Goal: Task Accomplishment & Management: Manage account settings

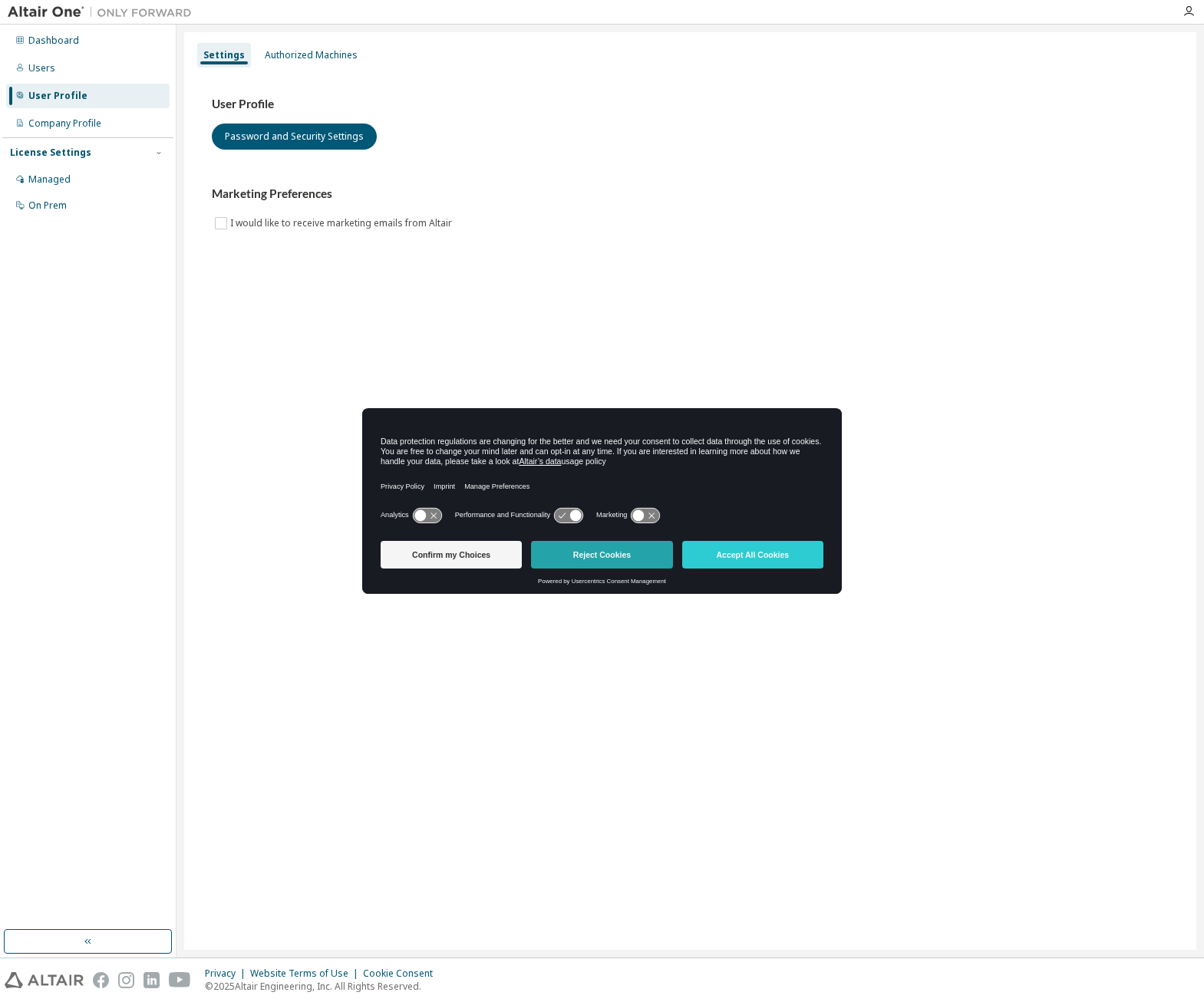
click at [560, 553] on button "Reject Cookies" at bounding box center [602, 554] width 141 height 28
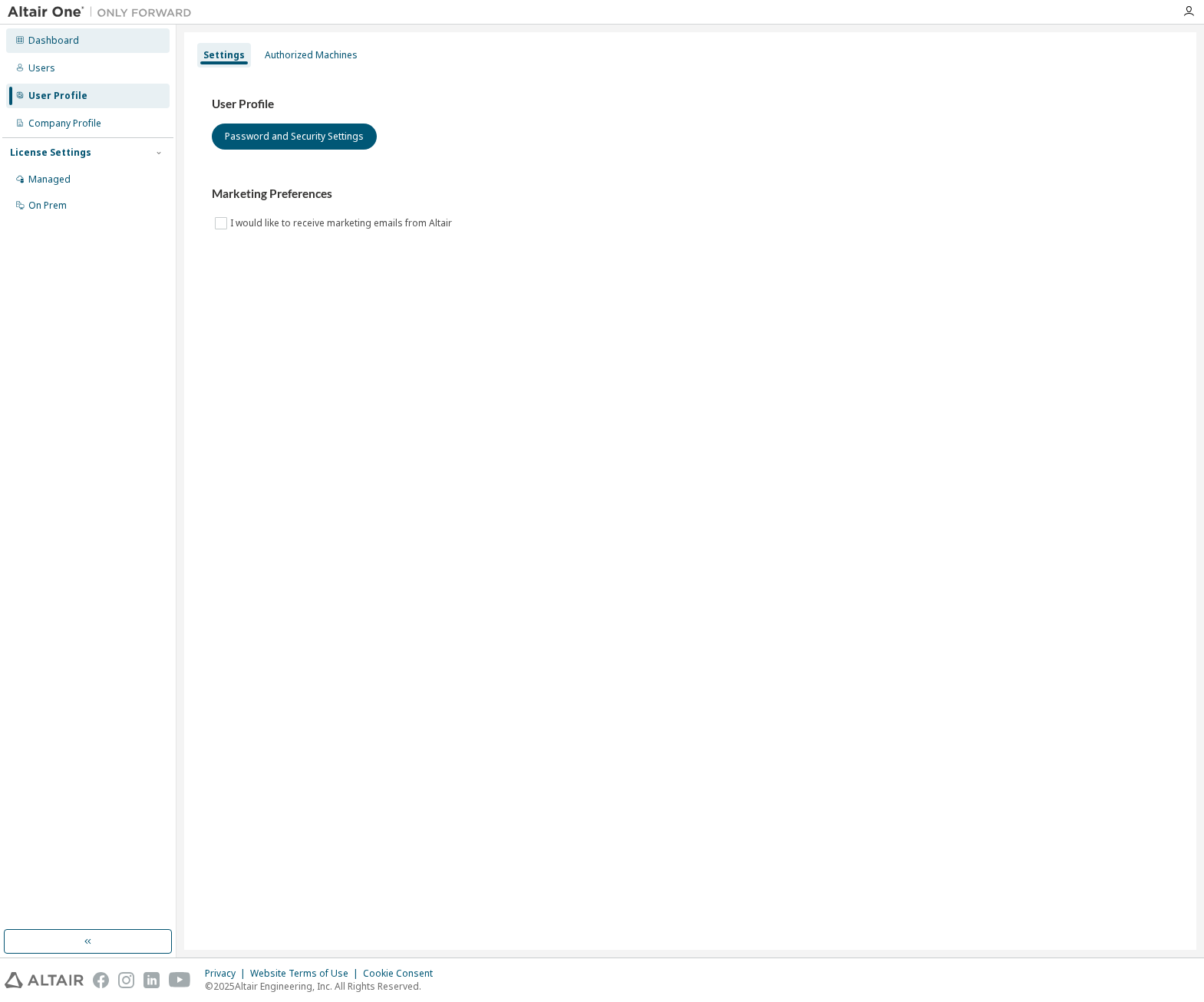
click at [41, 31] on div "Dashboard" at bounding box center [88, 40] width 164 height 25
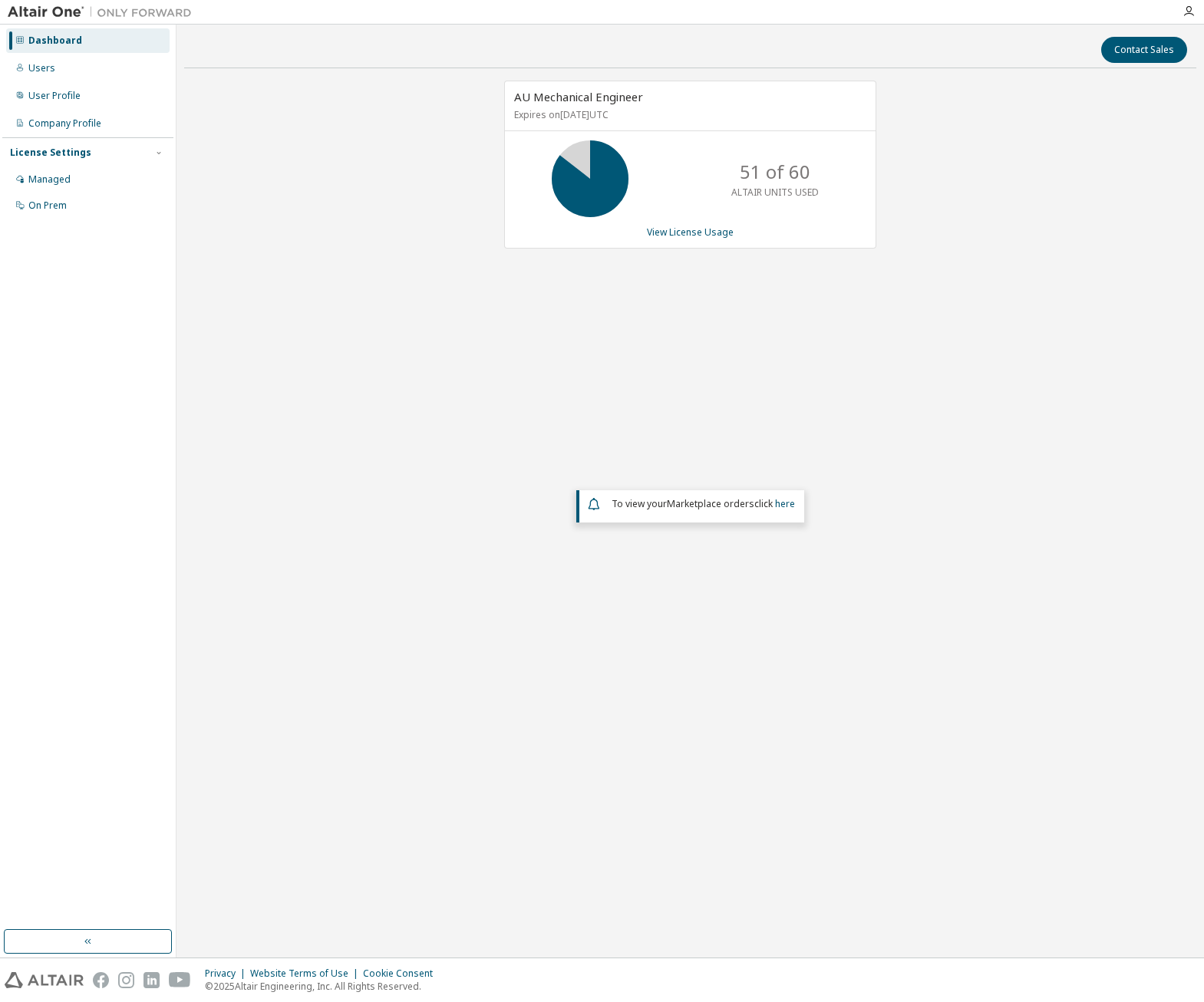
click at [662, 329] on div "AU Mechanical Engineer Expires on [DATE] UTC 51 of 60 ALTAIR UNITS USED View Li…" at bounding box center [690, 406] width 1012 height 651
click at [444, 445] on div "AU Mechanical Engineer Expires on [DATE] UTC 51 of 60 ALTAIR UNITS USED View Li…" at bounding box center [690, 406] width 1012 height 651
click at [675, 389] on div "AU Mechanical Engineer Expires on [DATE] UTC 51 of 60 ALTAIR UNITS USED View Li…" at bounding box center [690, 406] width 1012 height 651
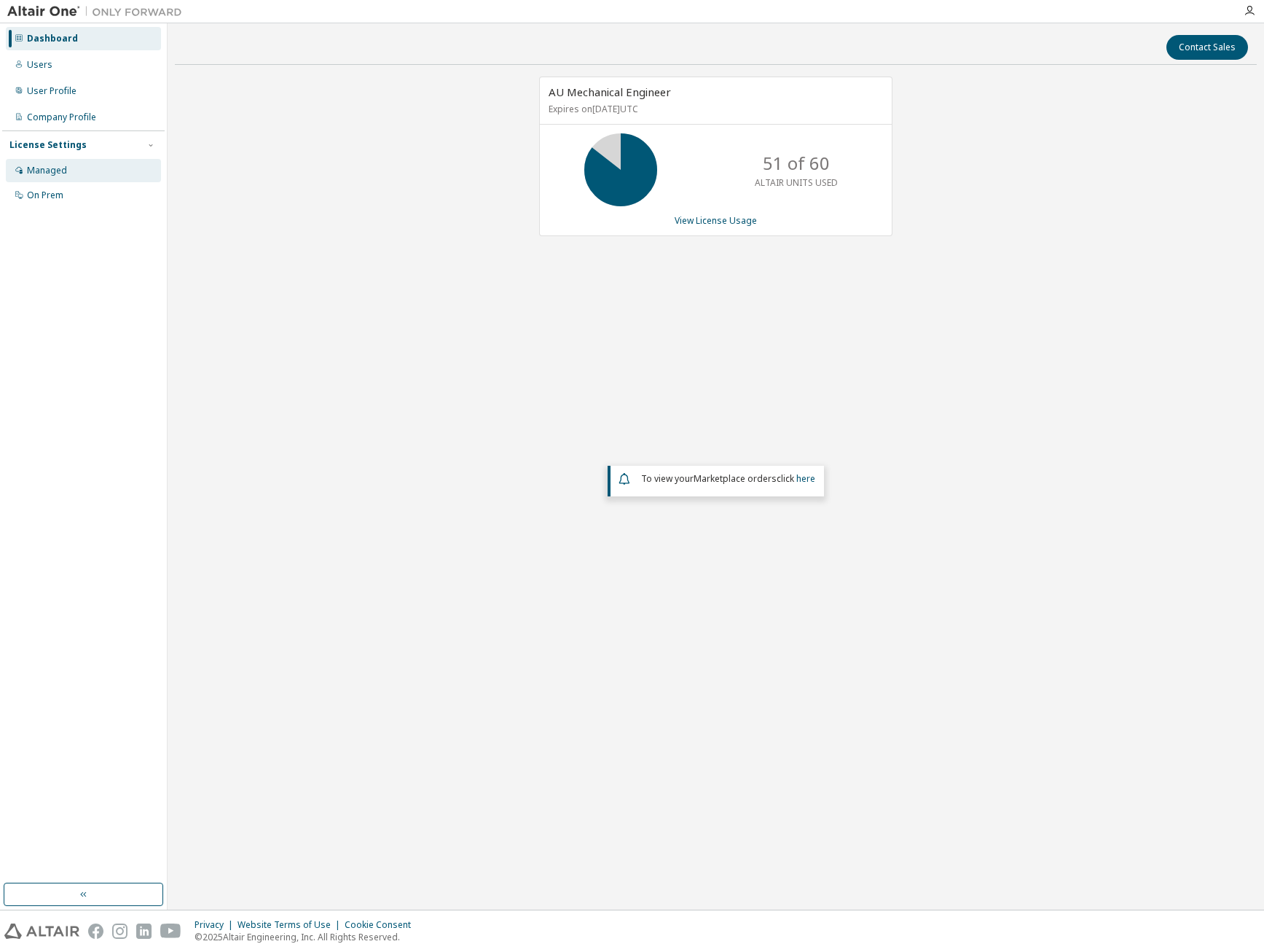
click at [44, 159] on div "Managed" at bounding box center [84, 170] width 155 height 23
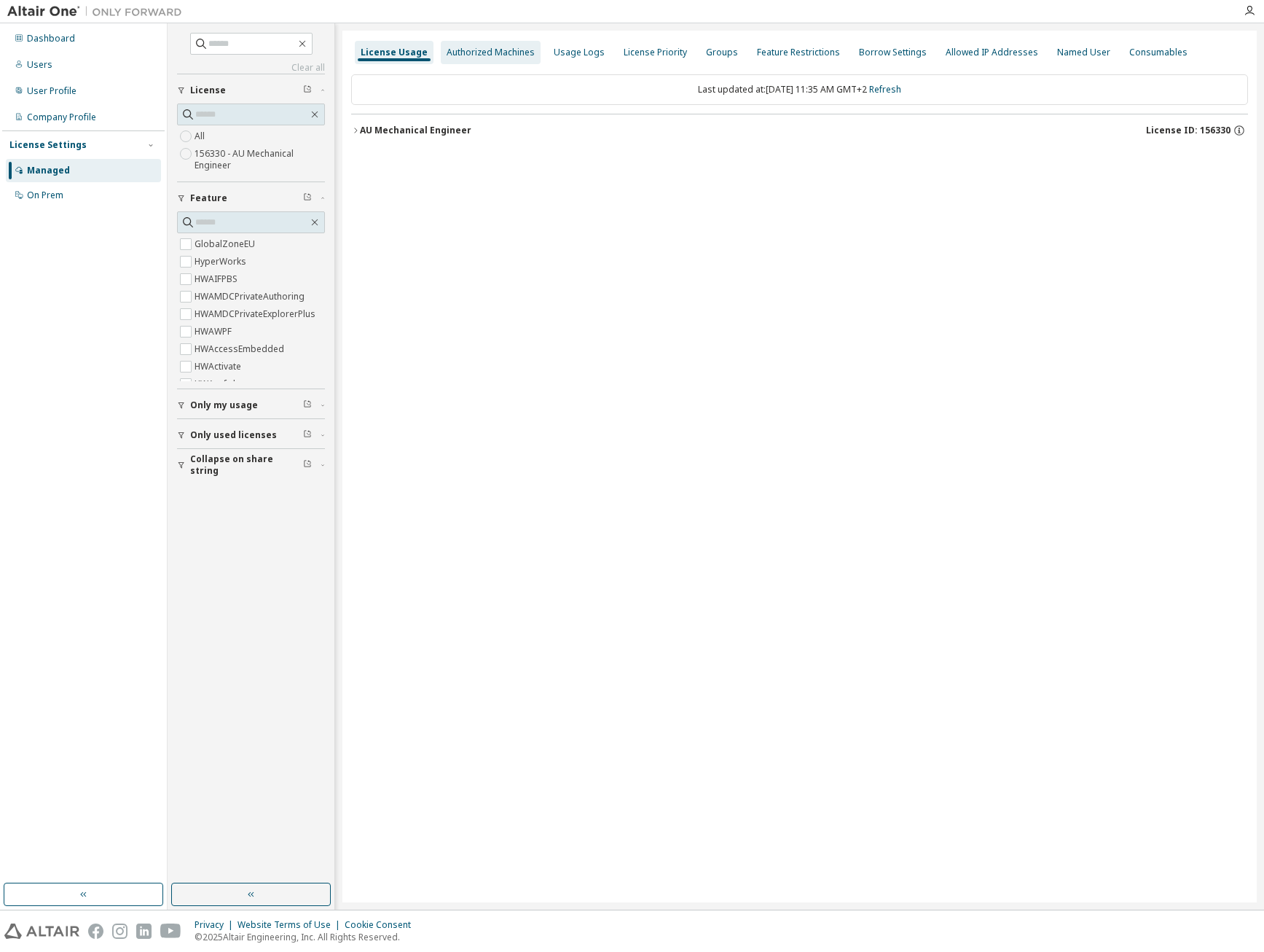
click at [514, 54] on div "Authorized Machines" at bounding box center [490, 52] width 88 height 11
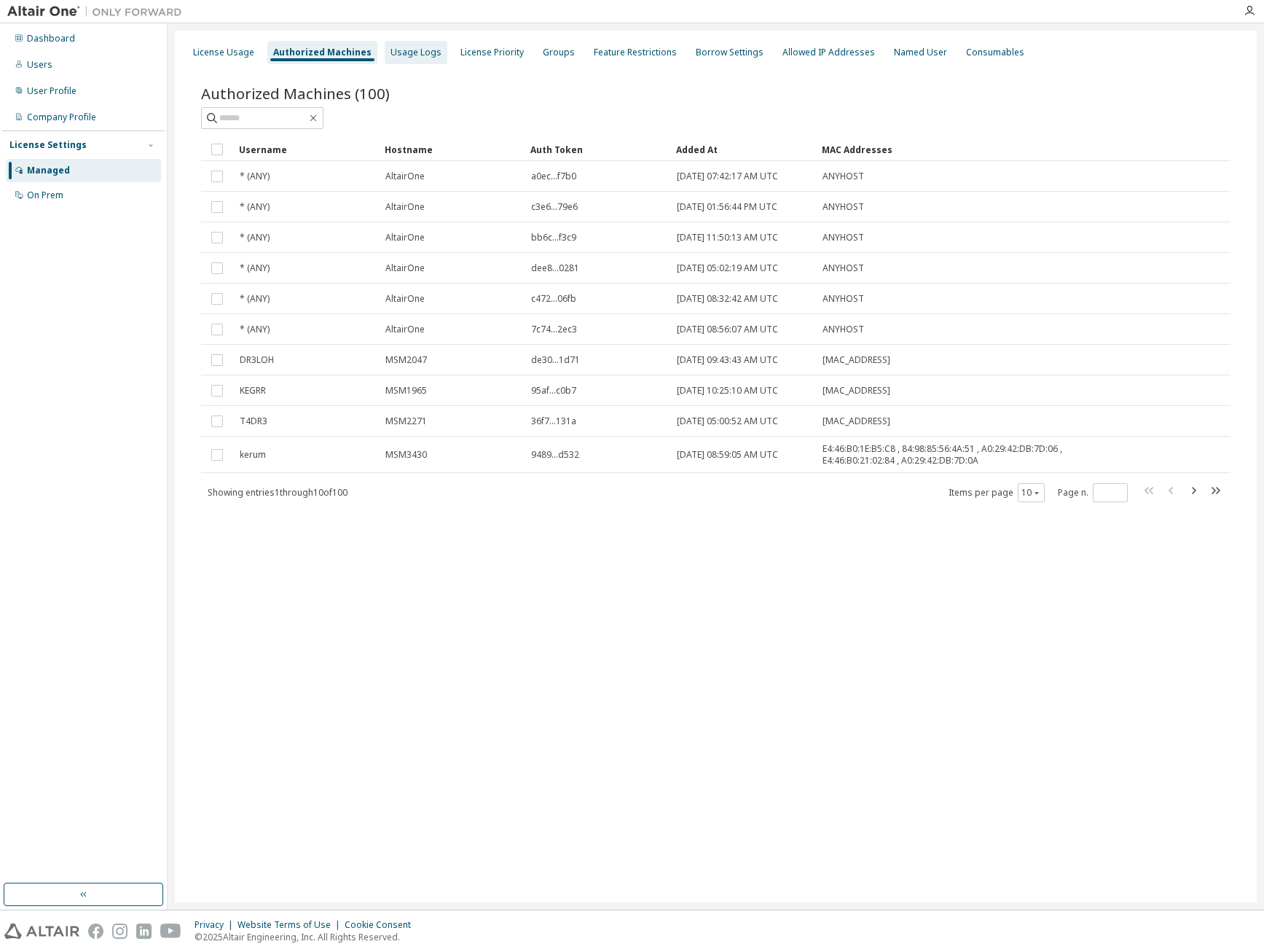
click at [409, 63] on div "Usage Logs" at bounding box center [416, 52] width 63 height 23
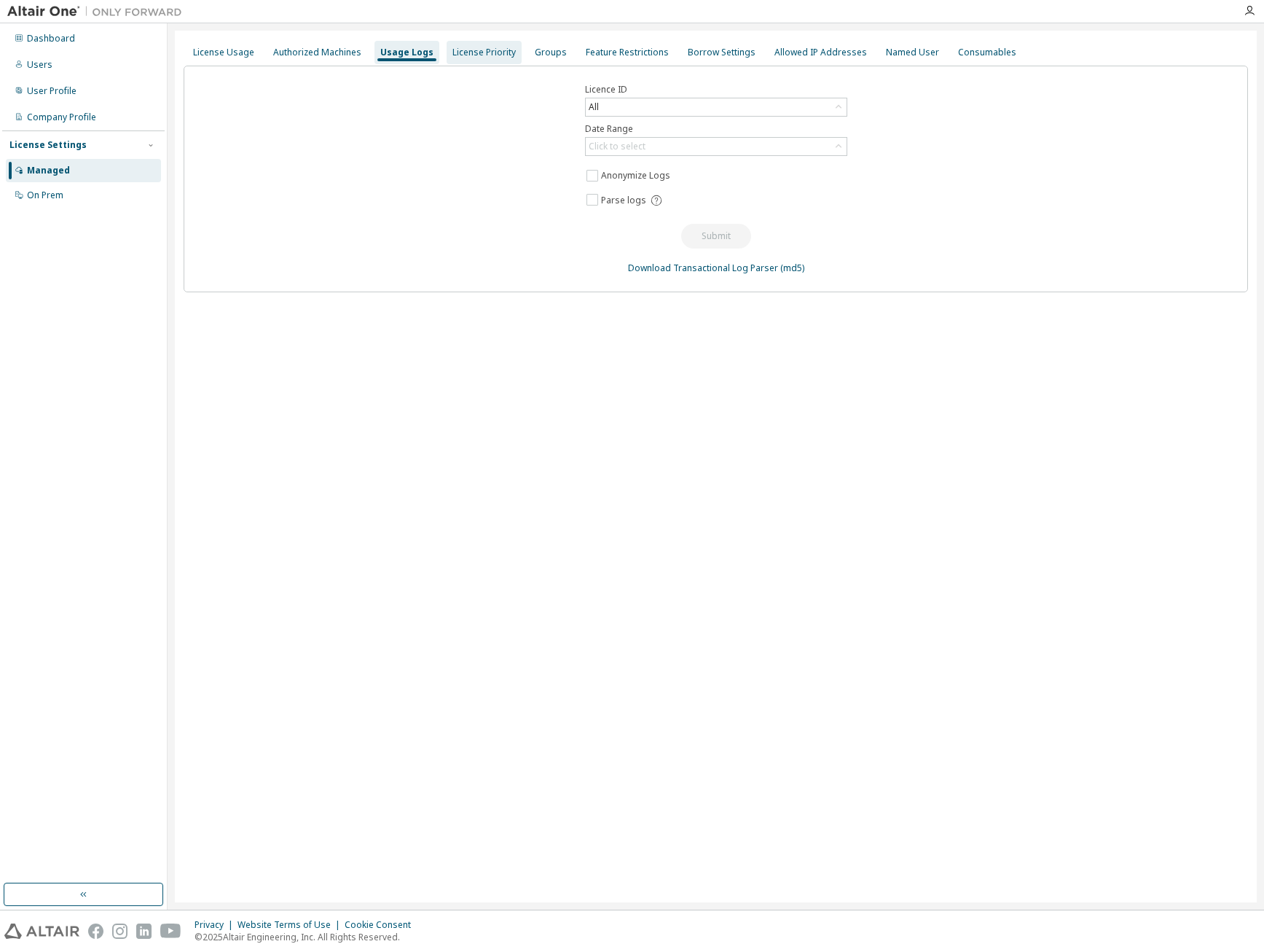
click at [481, 54] on div "License Priority" at bounding box center [484, 52] width 63 height 11
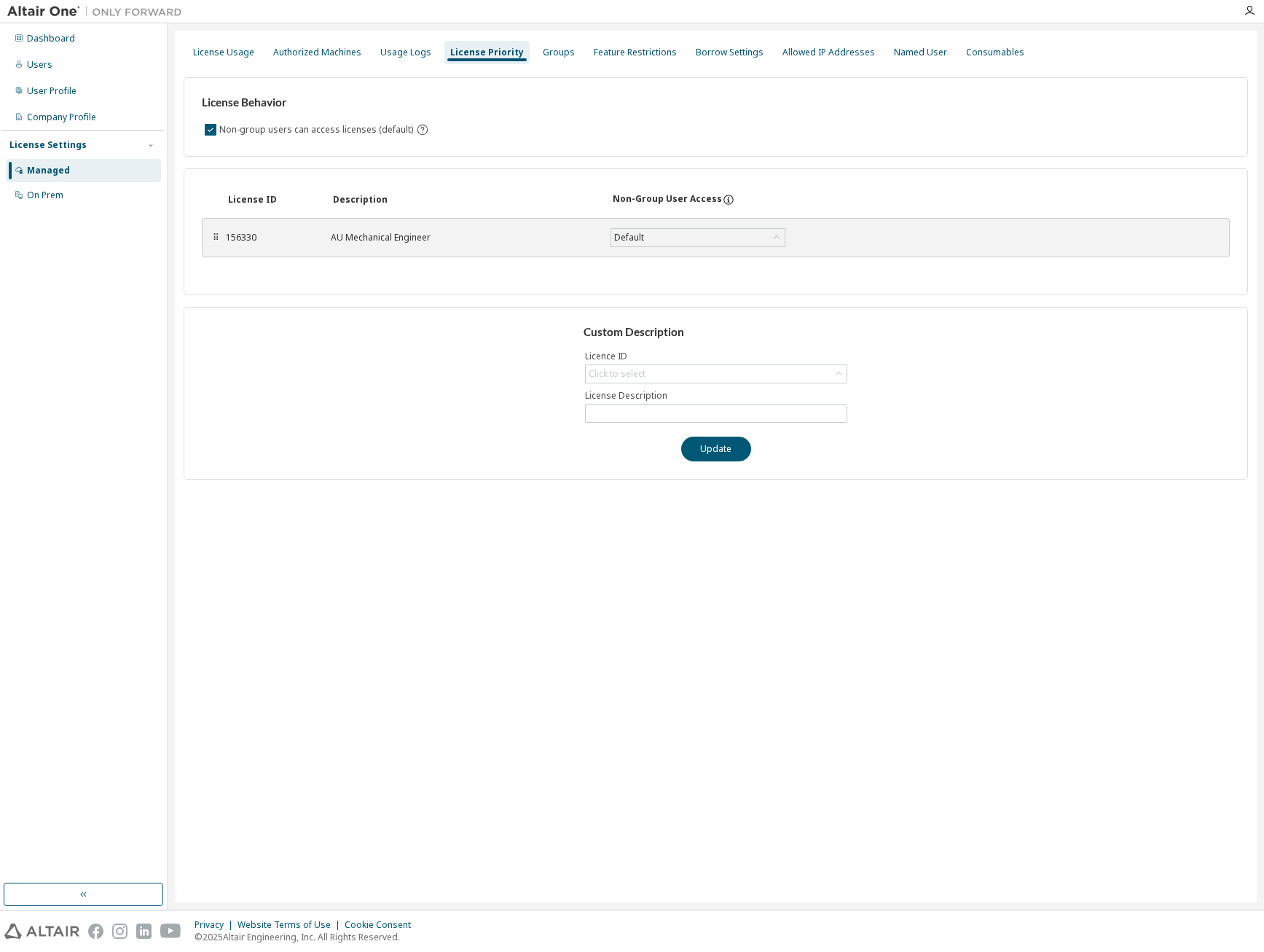
click at [520, 56] on div "License Usage Authorized Machines Usage Logs License Priority Groups Feature Re…" at bounding box center [715, 52] width 1064 height 26
click at [543, 55] on div "Groups" at bounding box center [559, 52] width 32 height 11
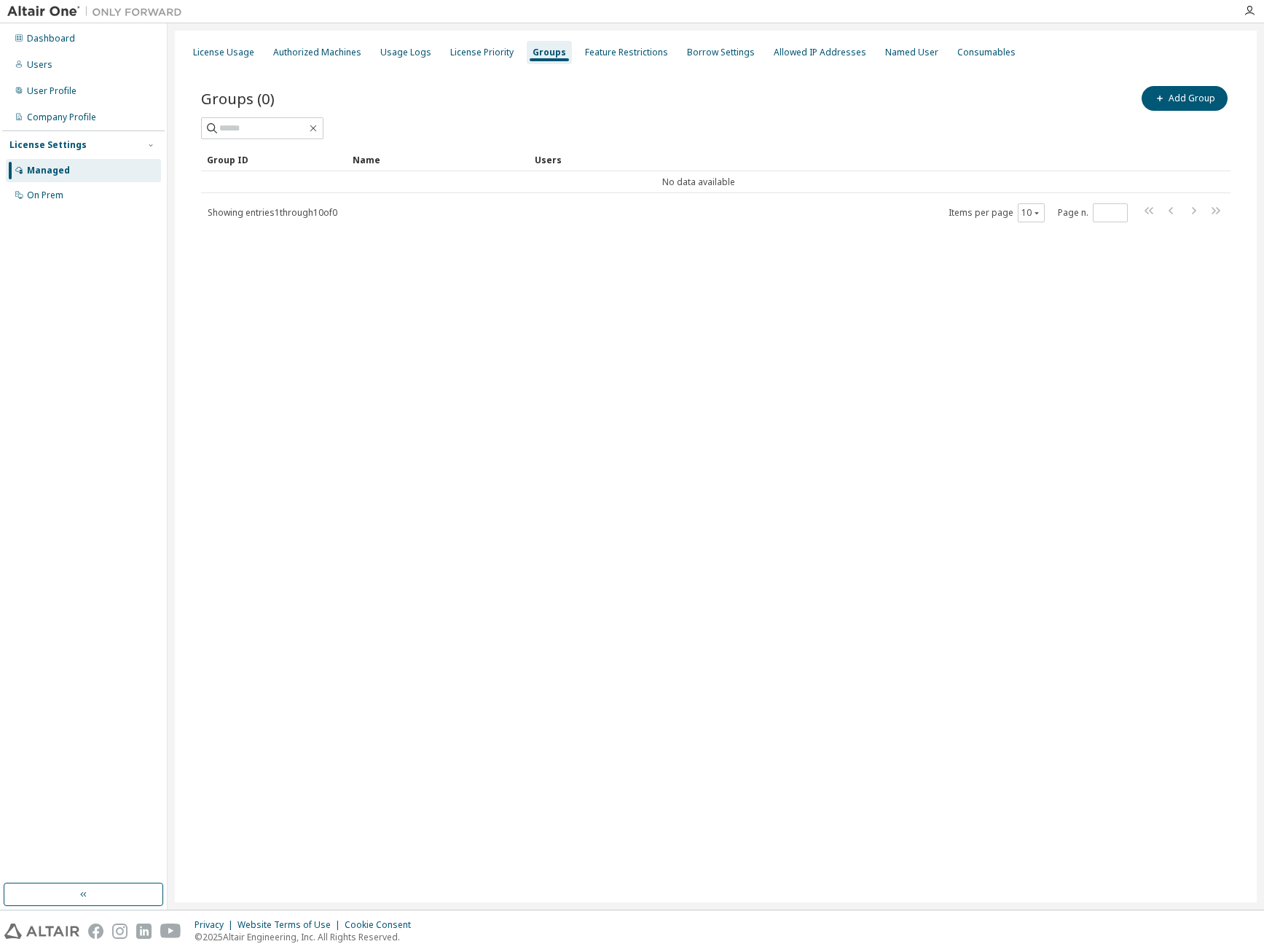
click at [522, 114] on div "Groups (0) Add Group" at bounding box center [716, 111] width 1029 height 56
click at [615, 57] on div "Feature Restrictions" at bounding box center [627, 52] width 83 height 11
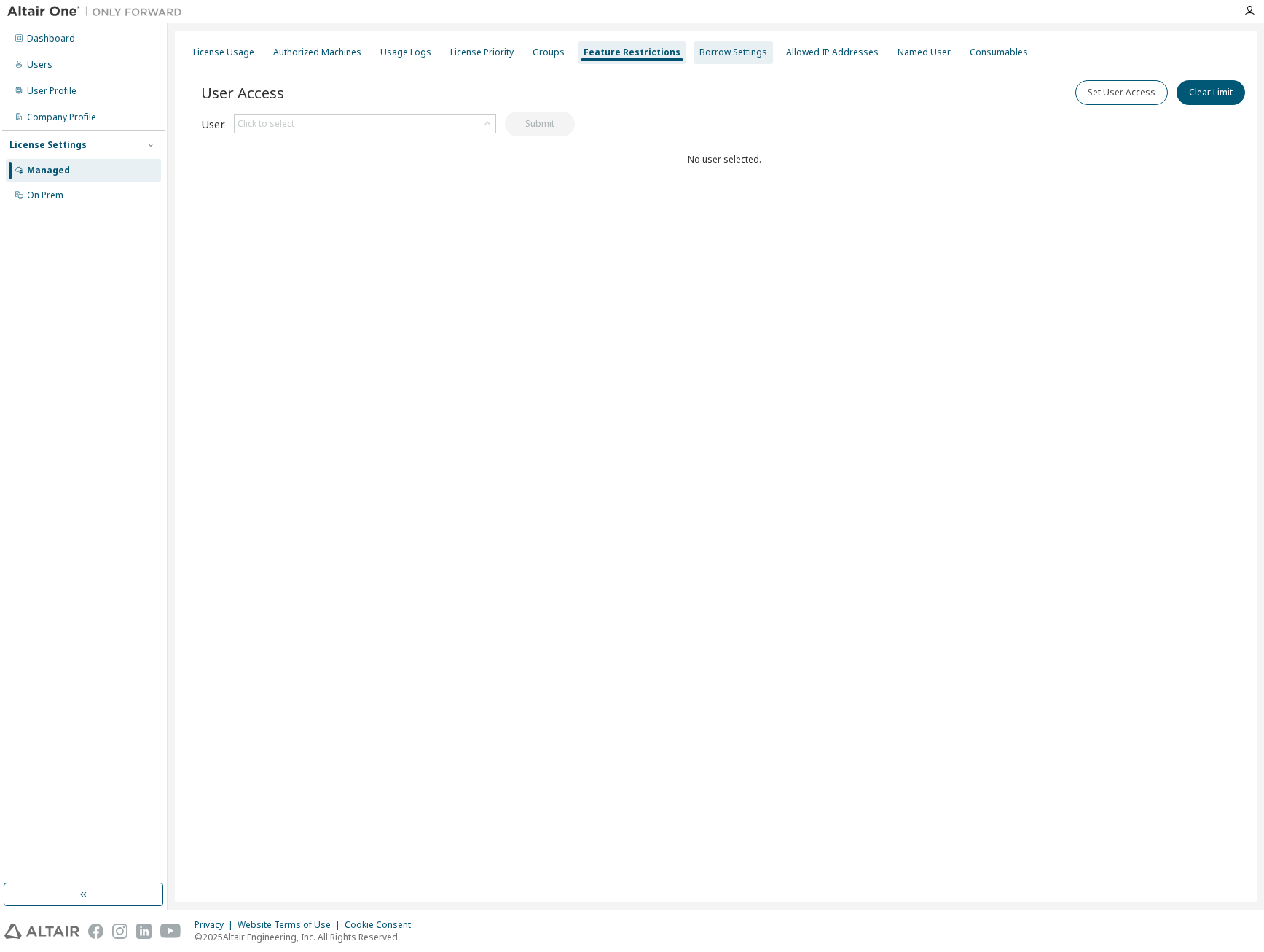
click at [713, 54] on div "Borrow Settings" at bounding box center [733, 52] width 68 height 11
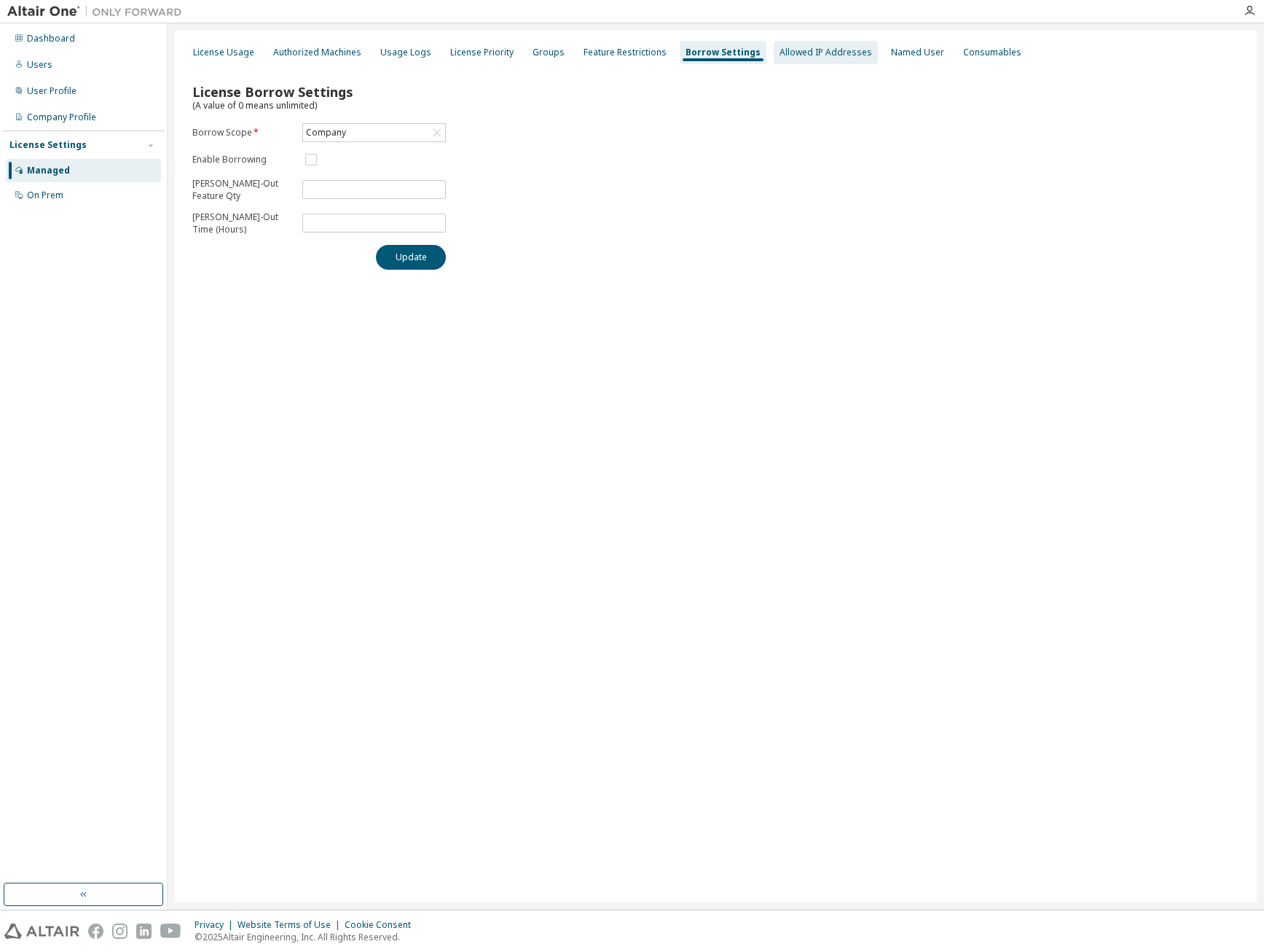
click at [785, 54] on div "Allowed IP Addresses" at bounding box center [826, 52] width 93 height 11
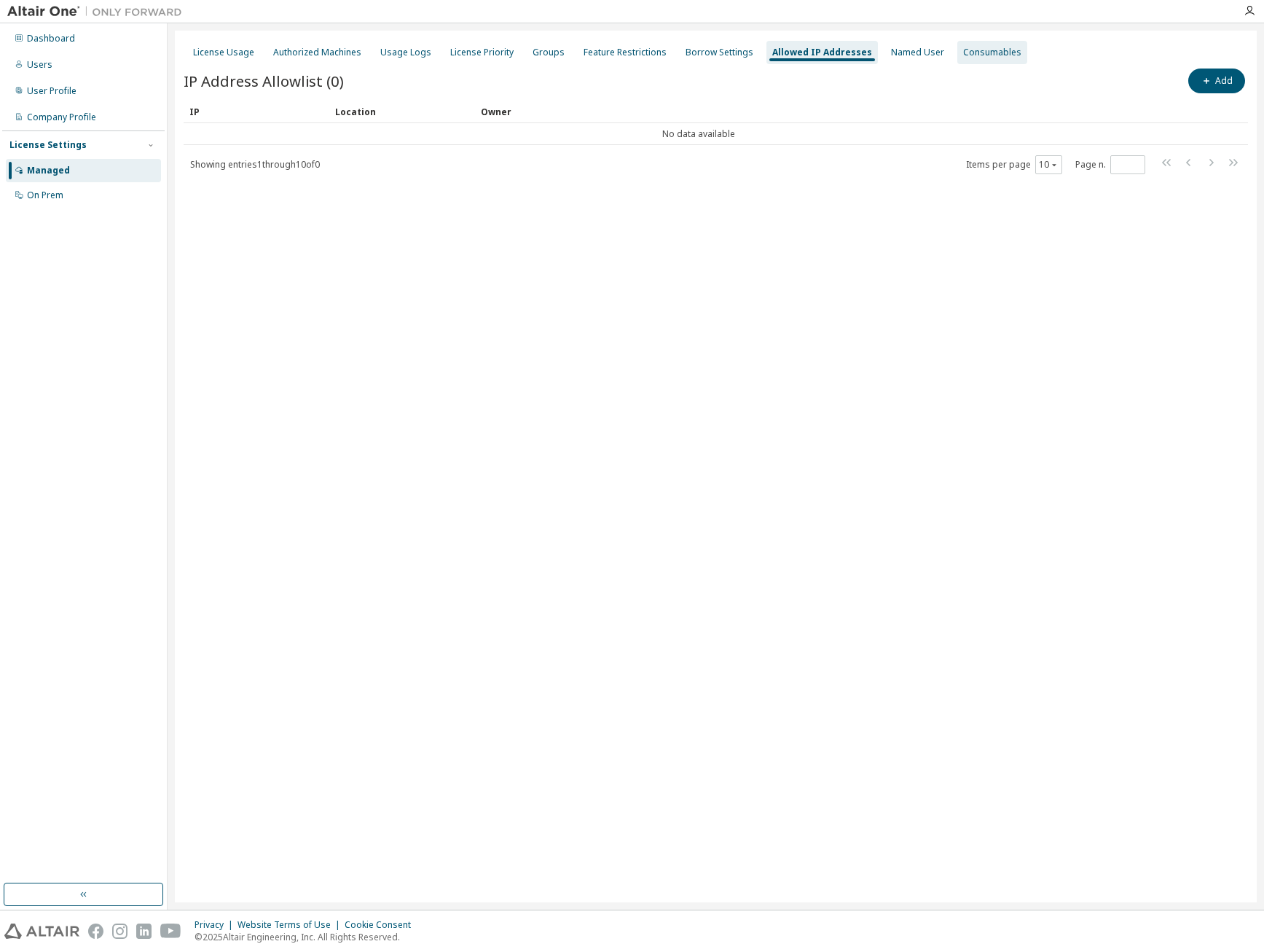
click at [971, 51] on div "Consumables" at bounding box center [992, 52] width 58 height 11
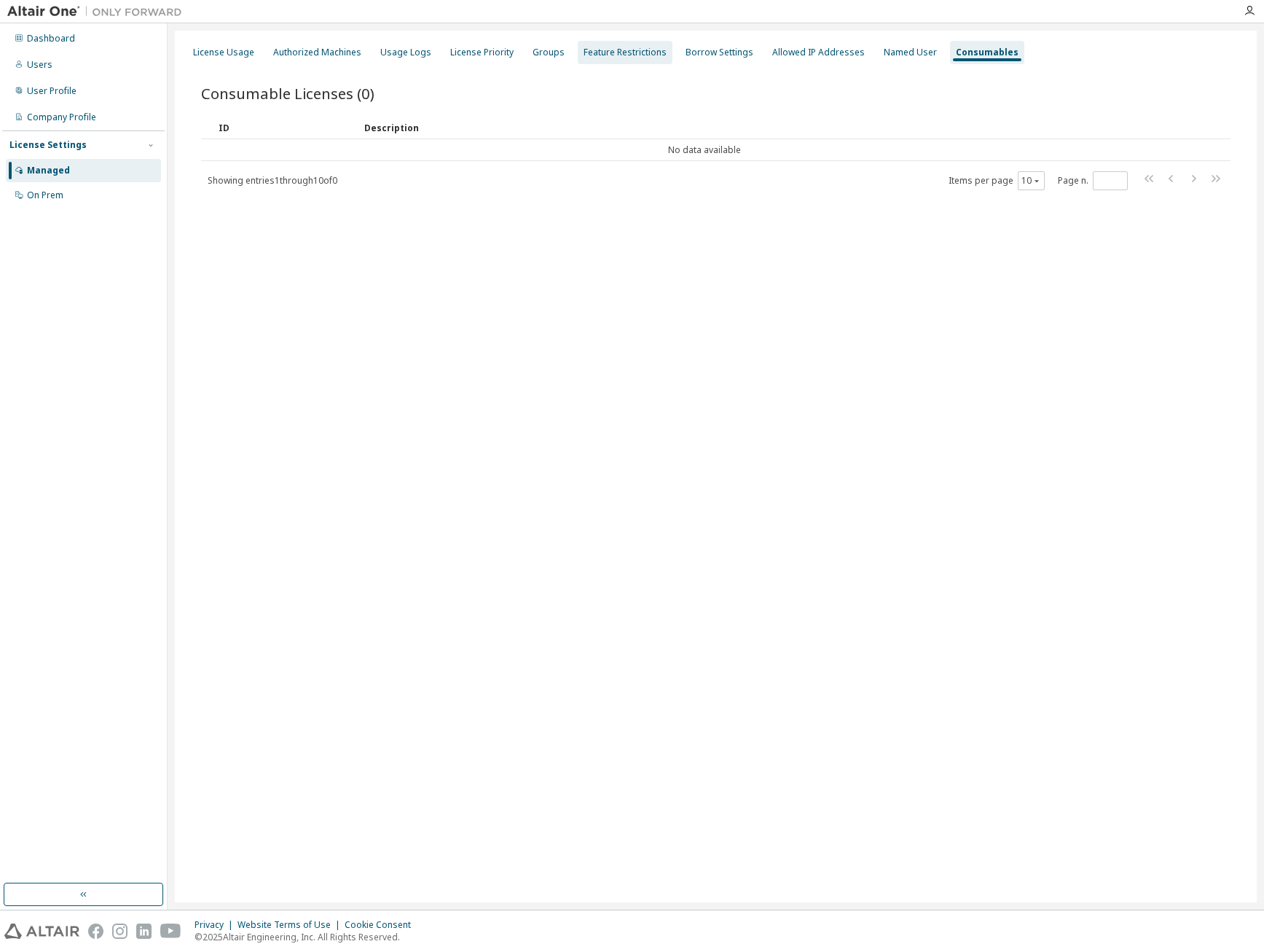
click at [603, 49] on div "Feature Restrictions" at bounding box center [625, 52] width 83 height 11
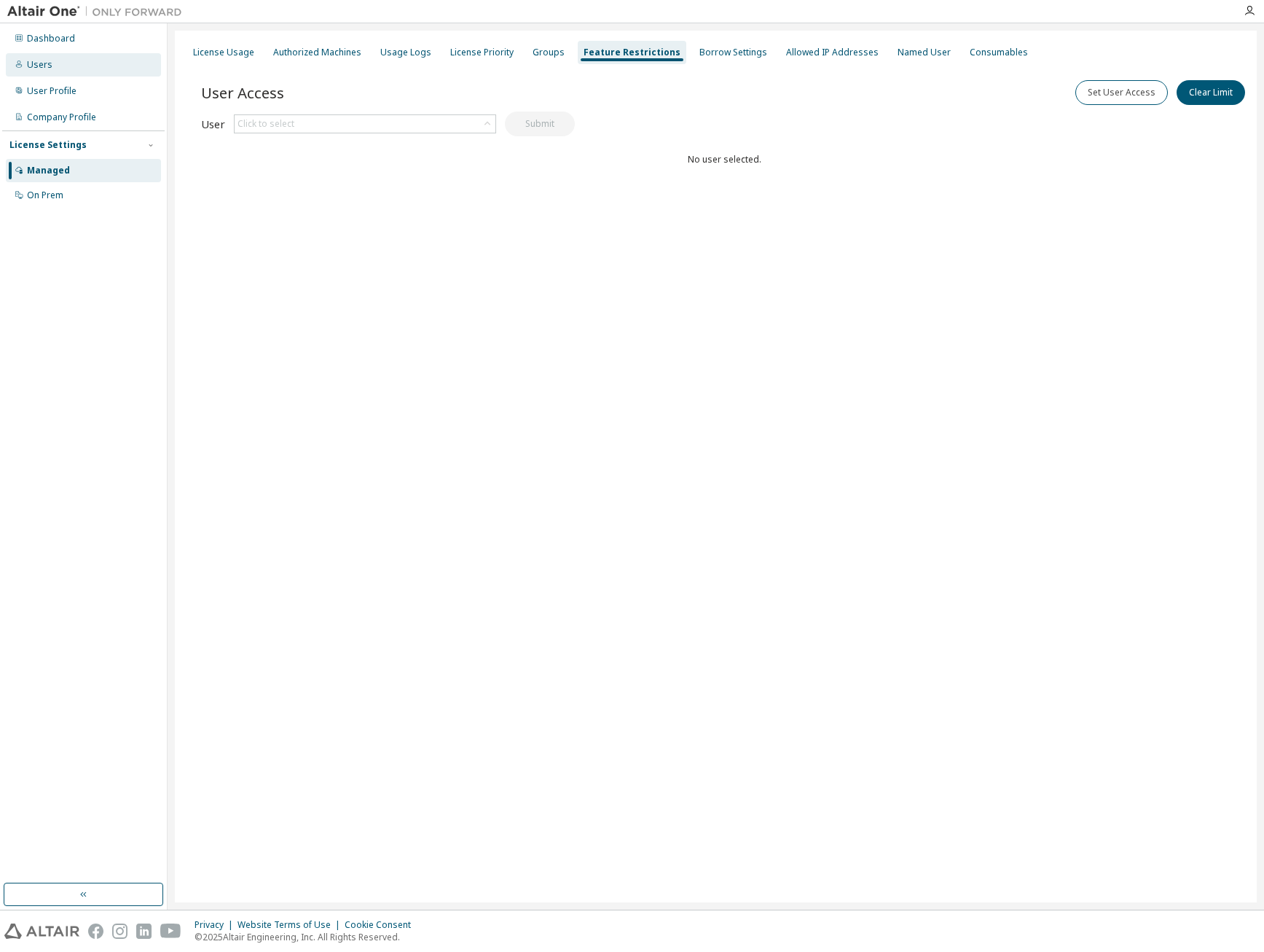
click at [86, 57] on div "Users" at bounding box center [84, 65] width 155 height 23
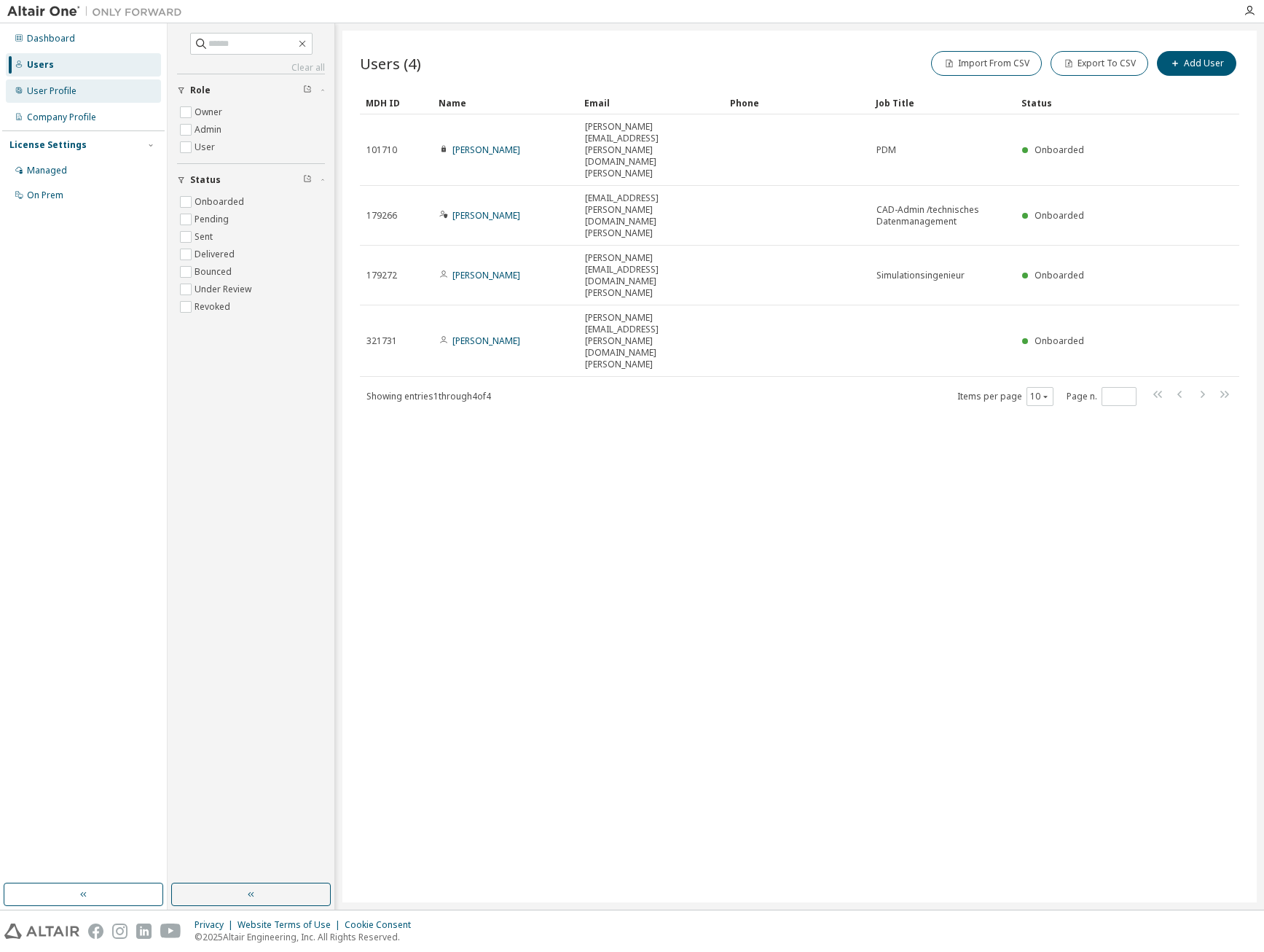
click at [94, 95] on div "User Profile" at bounding box center [84, 91] width 155 height 23
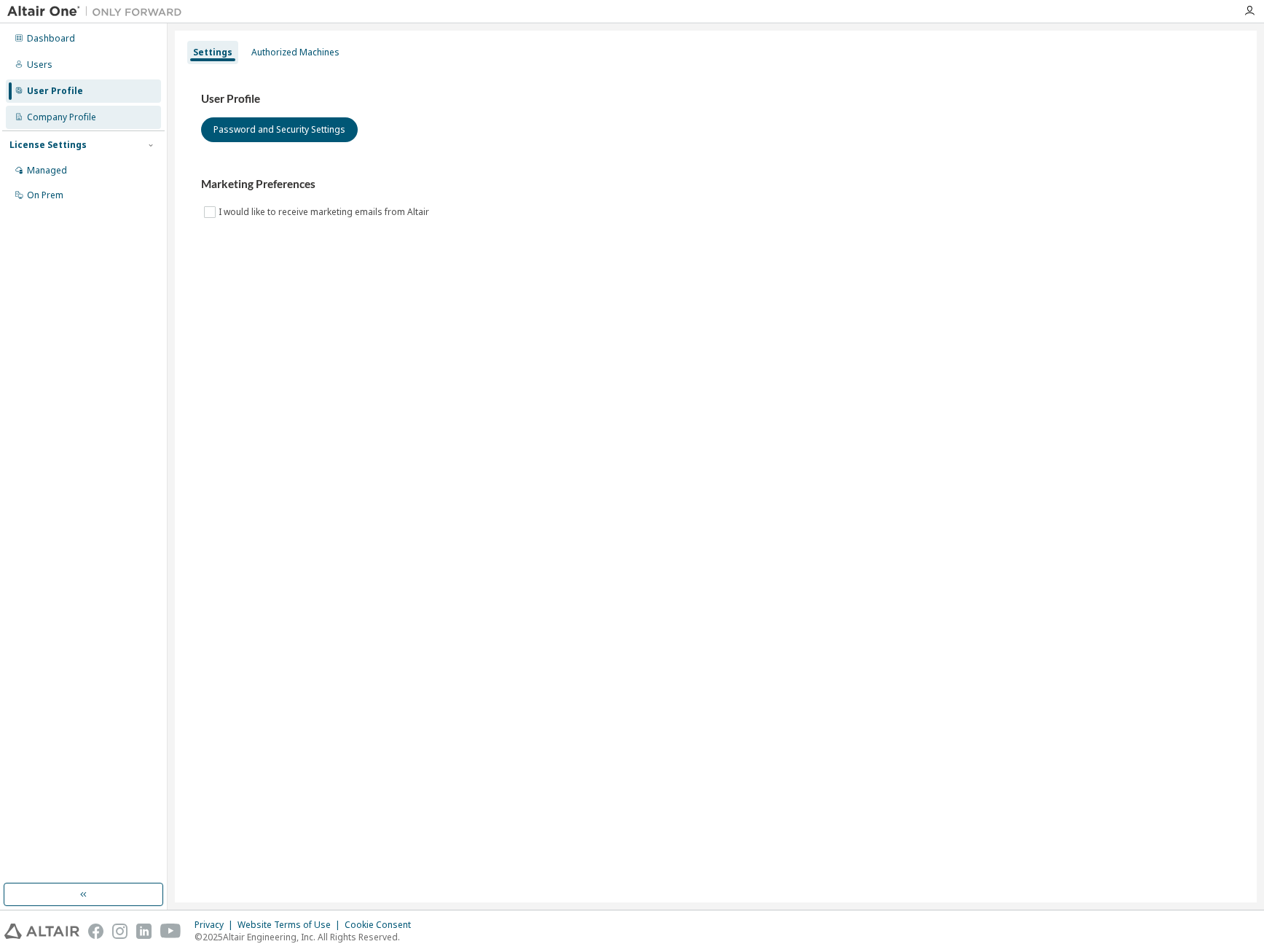
click at [83, 115] on div "Company Profile" at bounding box center [62, 117] width 69 height 11
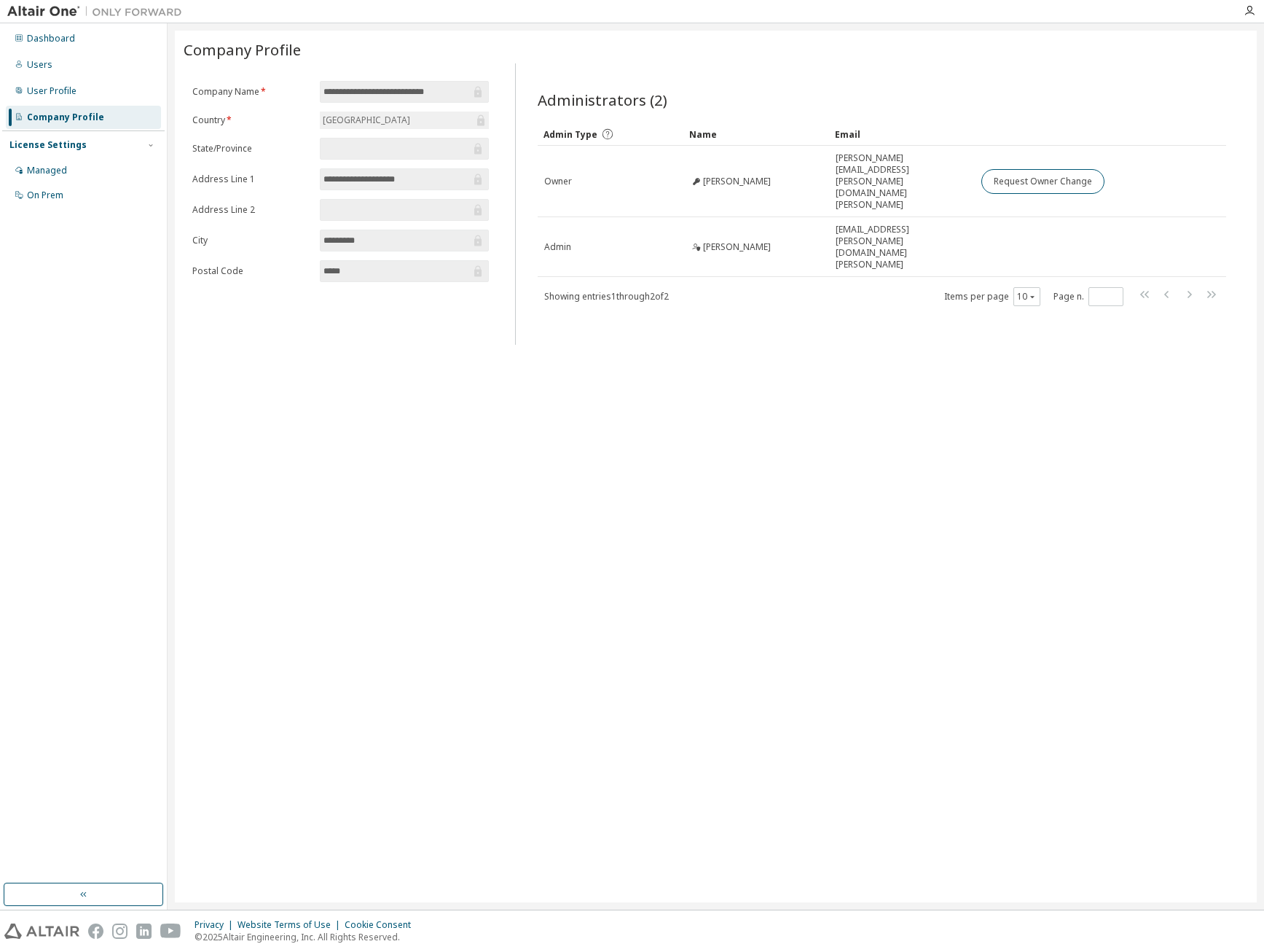
click at [772, 362] on div "**********" at bounding box center [716, 466] width 1082 height 871
click at [820, 640] on div "**********" at bounding box center [716, 466] width 1082 height 871
click at [38, 140] on div "License Settings" at bounding box center [48, 145] width 77 height 11
click at [38, 140] on div "License Settings" at bounding box center [48, 145] width 77 height 11
click at [62, 32] on div "Dashboard" at bounding box center [51, 38] width 48 height 11
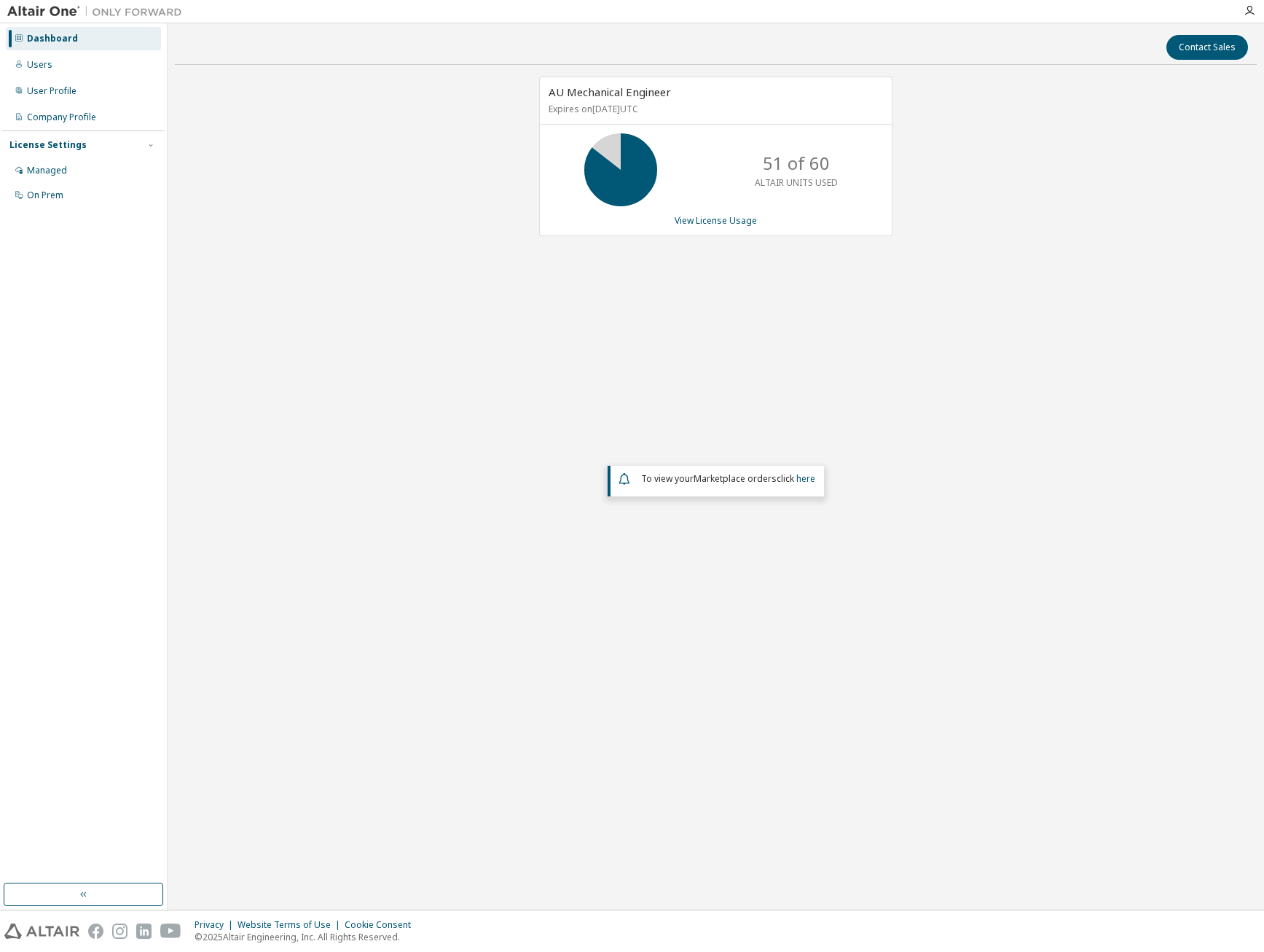
click at [721, 213] on div "AU Mechanical Engineer Expires on [DATE] UTC 51 of 60 ALTAIR UNITS USED View Li…" at bounding box center [716, 156] width 354 height 160
click at [713, 217] on link "View License Usage" at bounding box center [716, 220] width 82 height 12
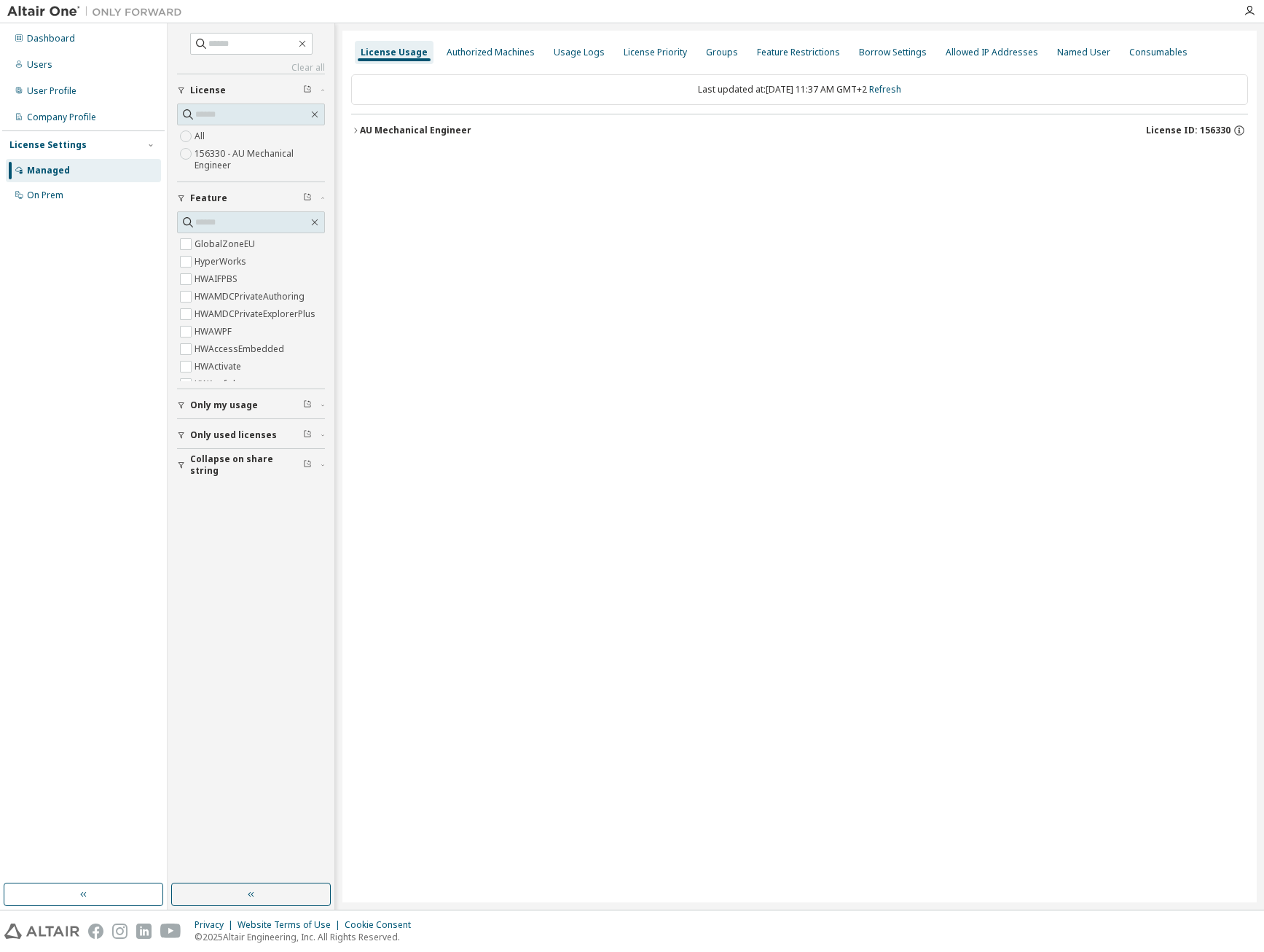
click at [596, 247] on div "License Usage Authorized Machines Usage Logs License Priority Groups Feature Re…" at bounding box center [799, 466] width 914 height 871
click at [502, 51] on div "Authorized Machines" at bounding box center [490, 52] width 88 height 11
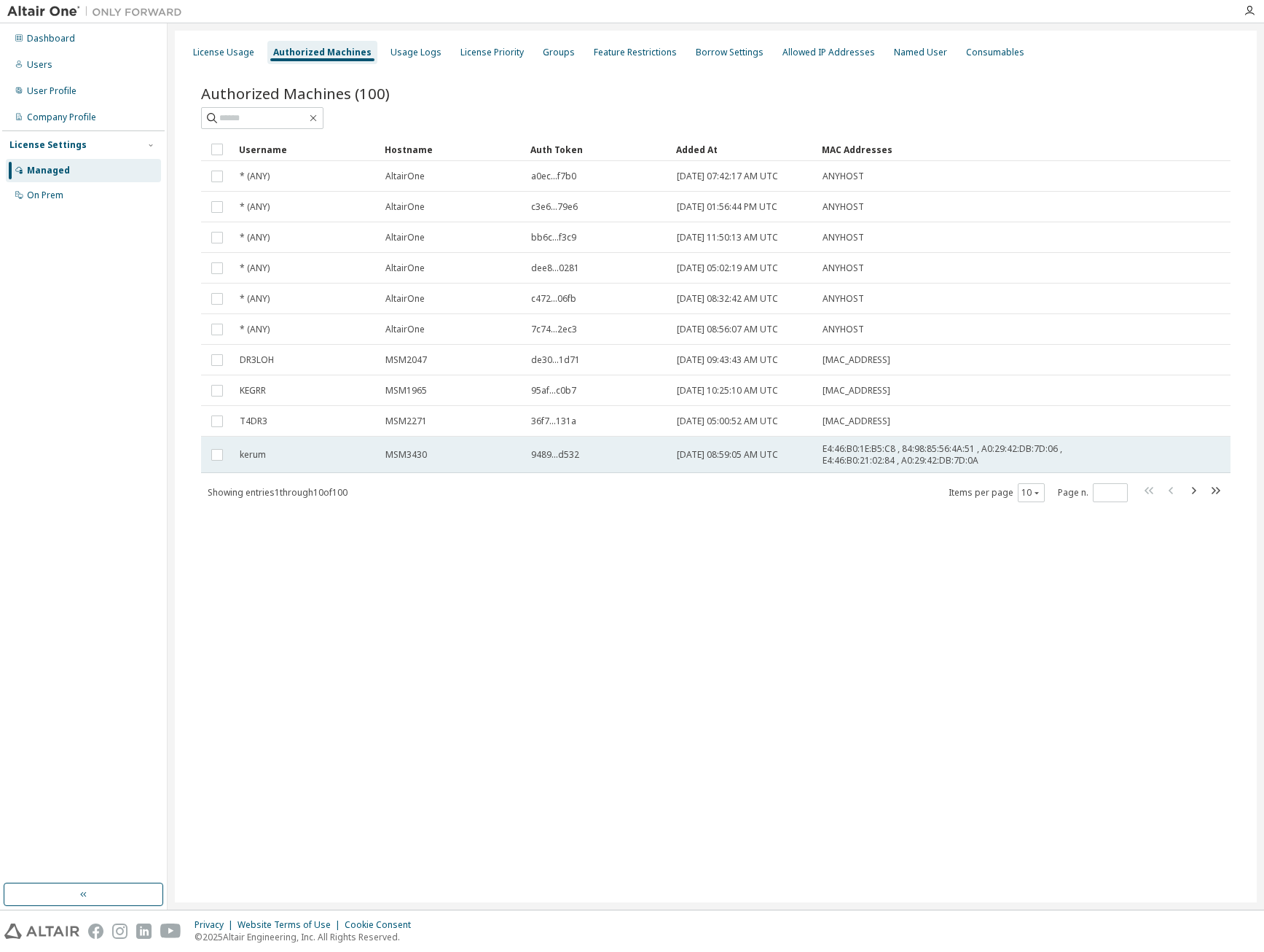
click at [1143, 472] on tr "kerum MSM3430 9489...d532 [DATE] 08:59:05 AM UTC E4:46:B0:1E:B5:C8 , 84:98:85:5…" at bounding box center [716, 455] width 1029 height 36
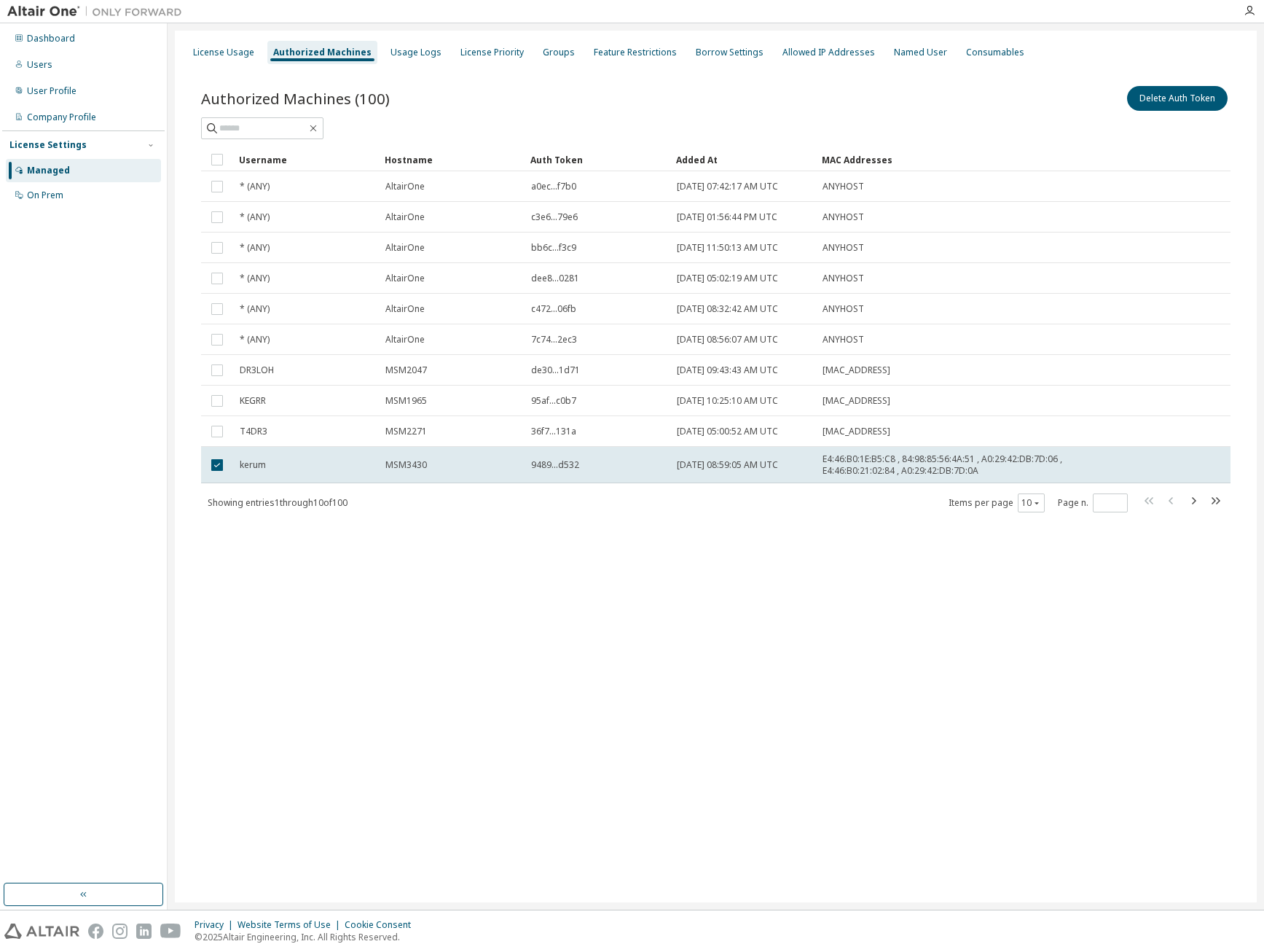
click at [1143, 493] on div "Showing entries 1 through 10 of 100 Items per page 10 Page n. *" at bounding box center [716, 502] width 1029 height 21
click at [1143, 499] on icon "button" at bounding box center [1216, 501] width 9 height 8
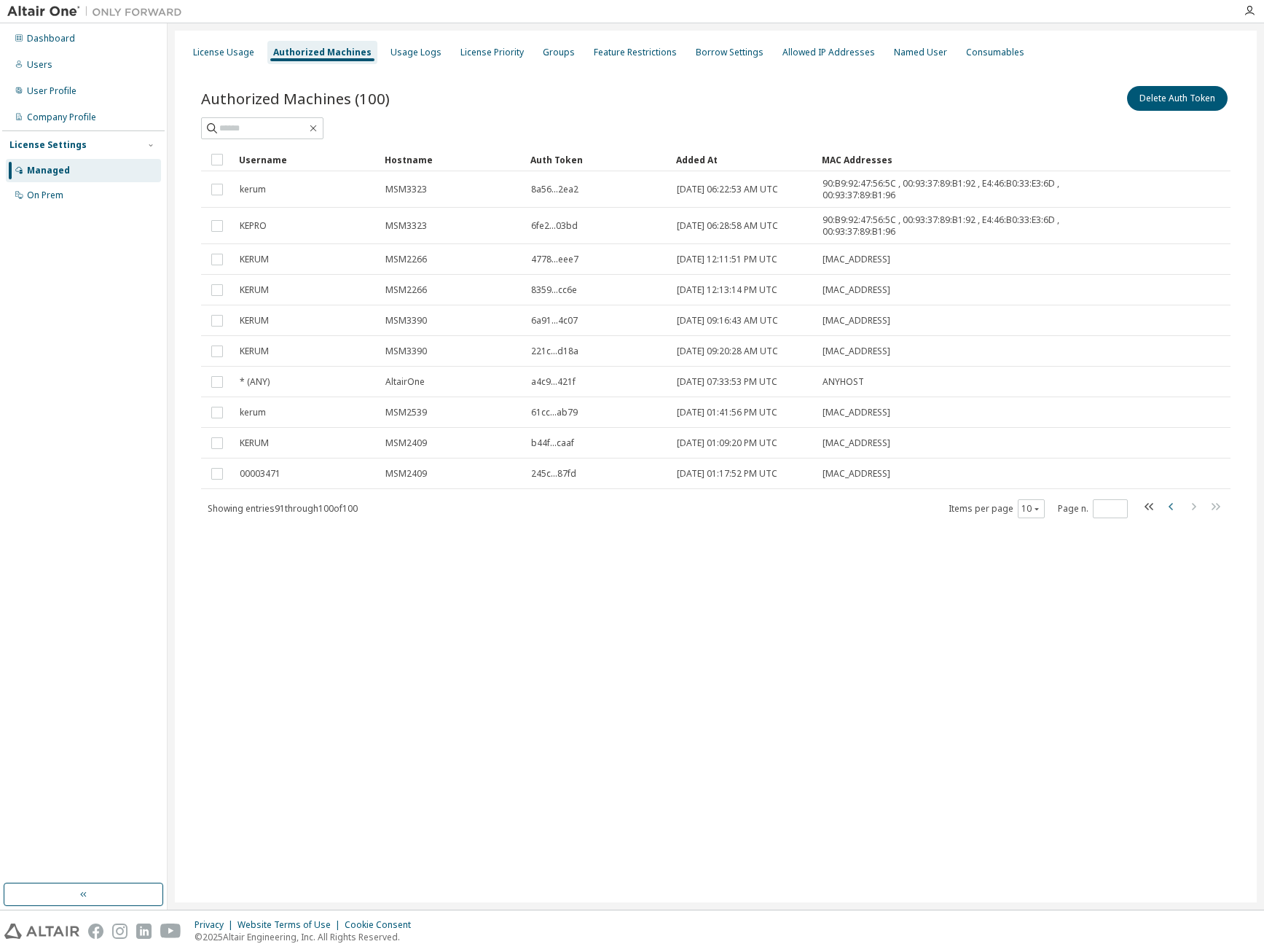
click at [1143, 509] on icon "button" at bounding box center [1171, 507] width 5 height 8
type input "*"
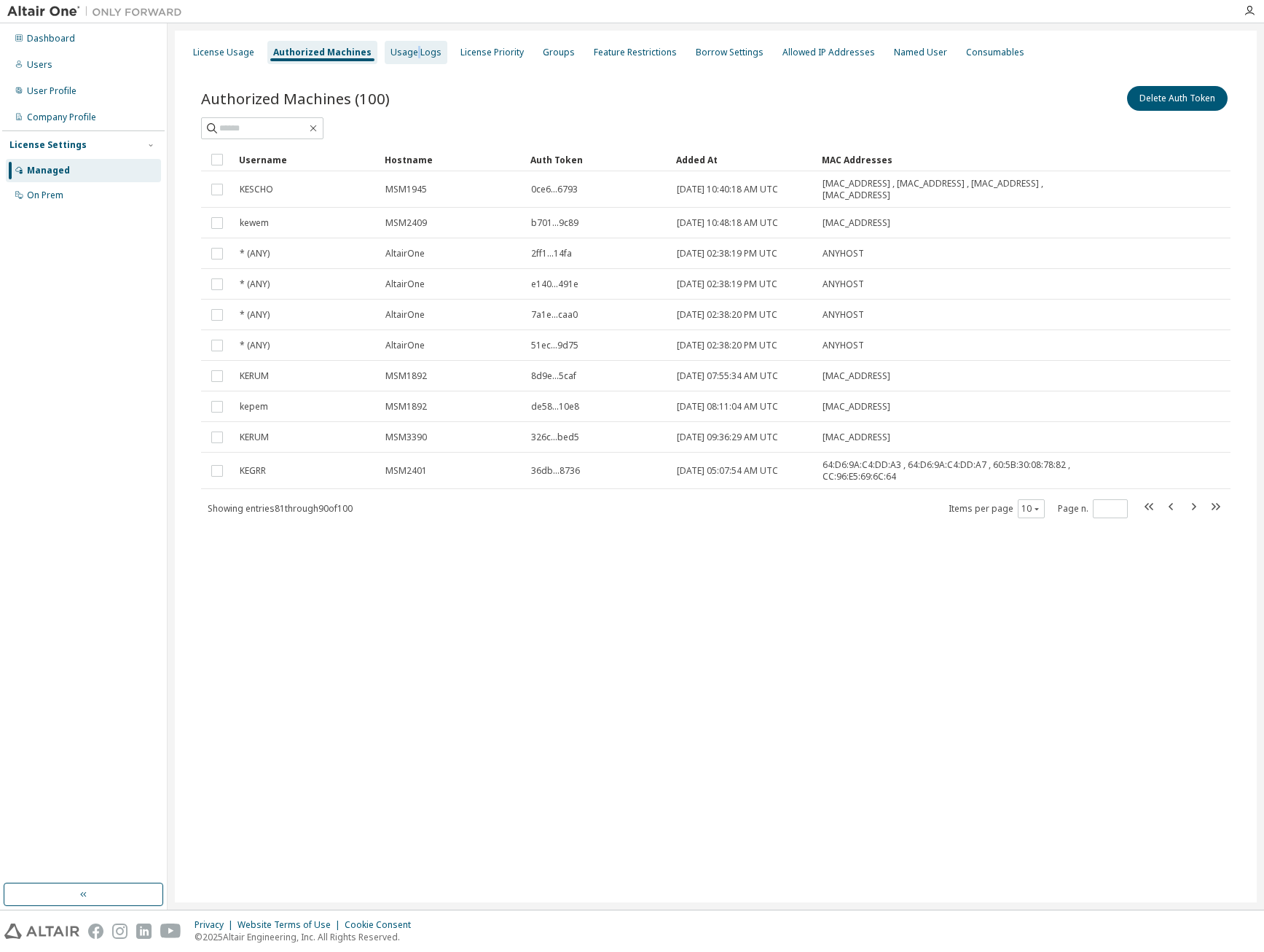
click at [405, 55] on div "Usage Logs" at bounding box center [416, 52] width 51 height 11
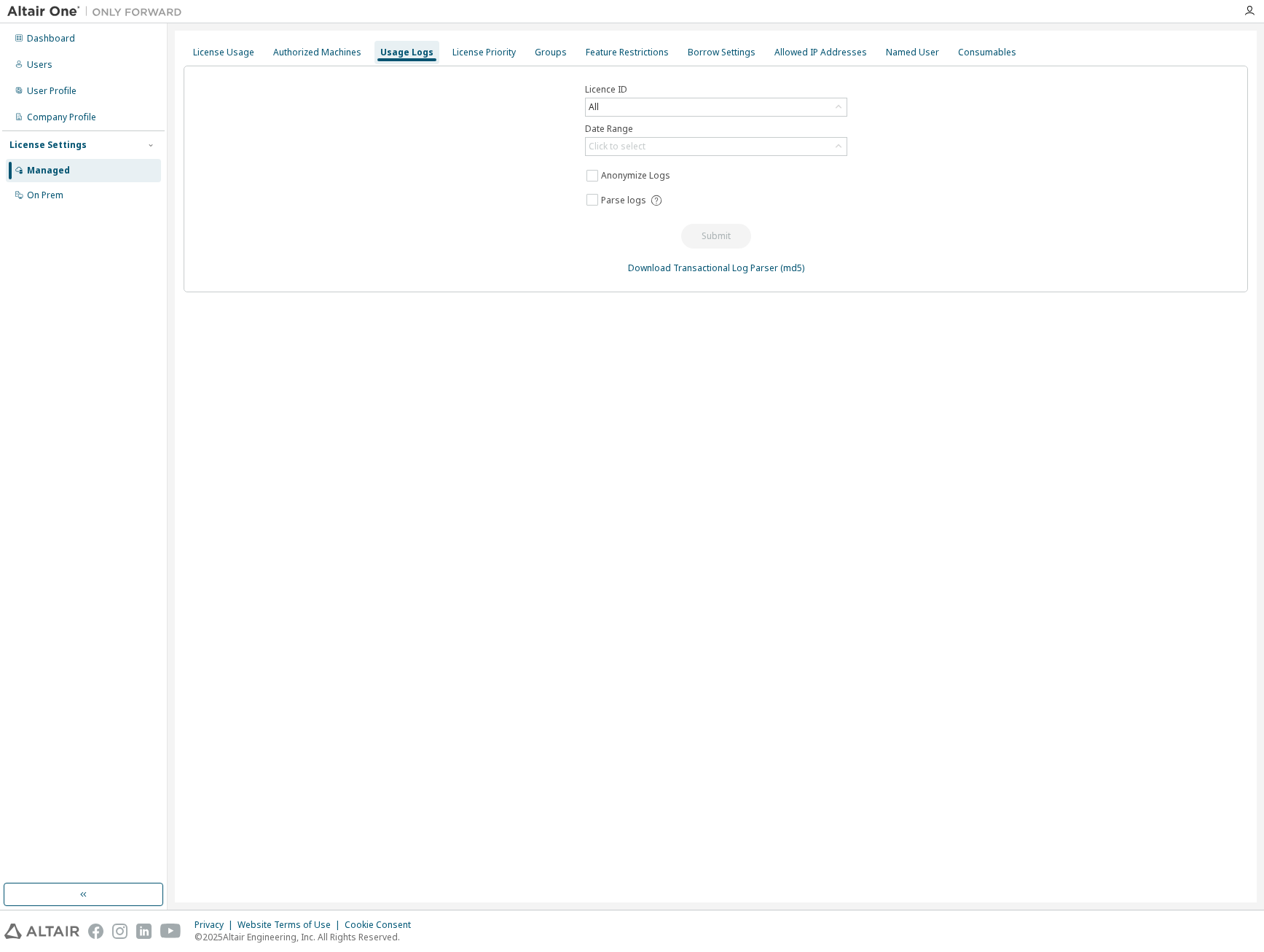
drag, startPoint x: 405, startPoint y: 55, endPoint x: 497, endPoint y: 212, distance: 182.0
click at [454, 232] on div "Licence ID All Date Range Click to select Anonymize Logs Parse logs Submit Down…" at bounding box center [715, 179] width 1064 height 226
click at [655, 142] on div "Click to select" at bounding box center [716, 146] width 261 height 17
click at [667, 198] on li "Year to date" at bounding box center [716, 206] width 258 height 19
click at [697, 229] on button "Submit" at bounding box center [716, 236] width 70 height 25
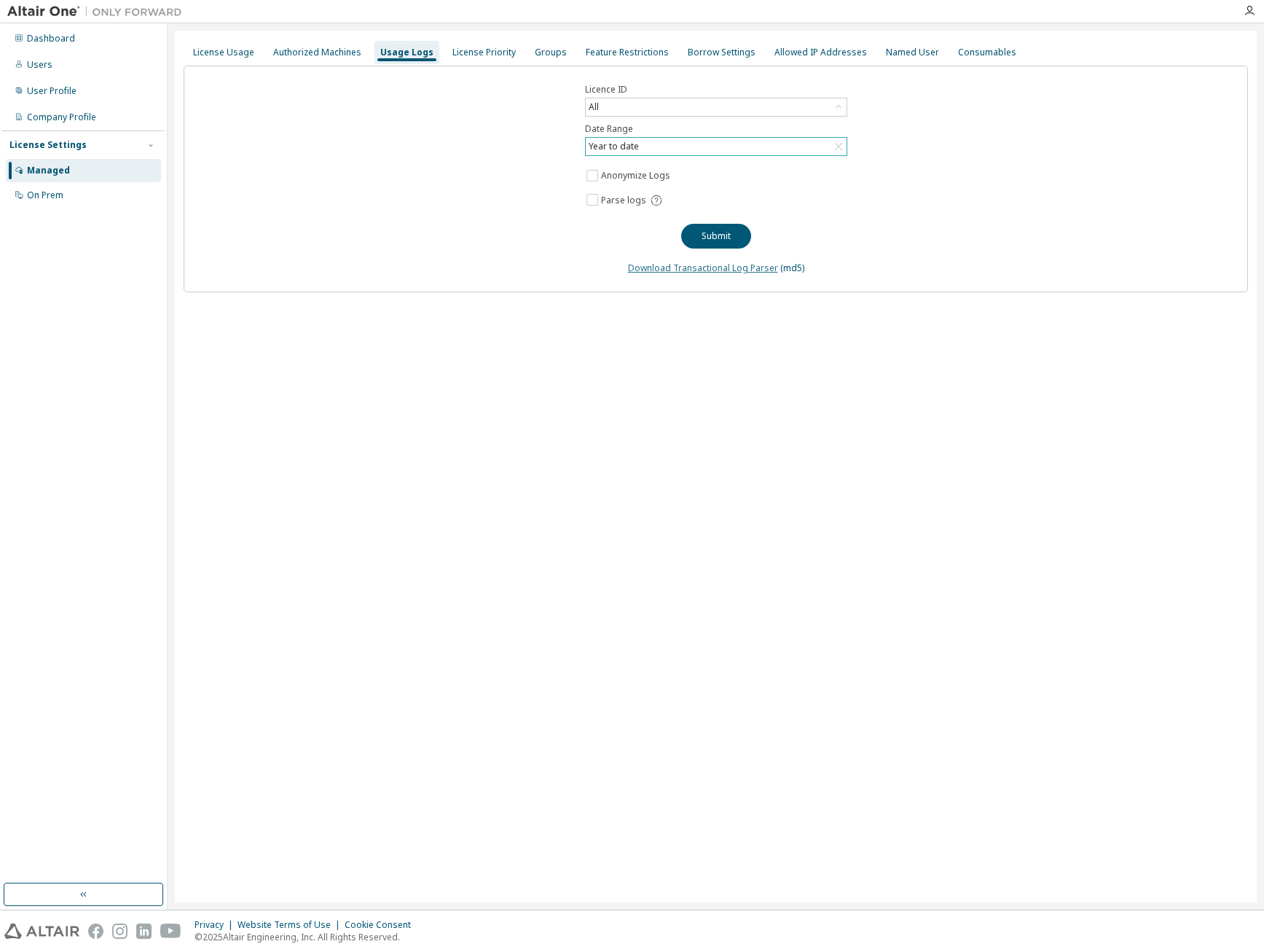
click at [661, 272] on link "Download Transactional Log Parser" at bounding box center [703, 268] width 150 height 12
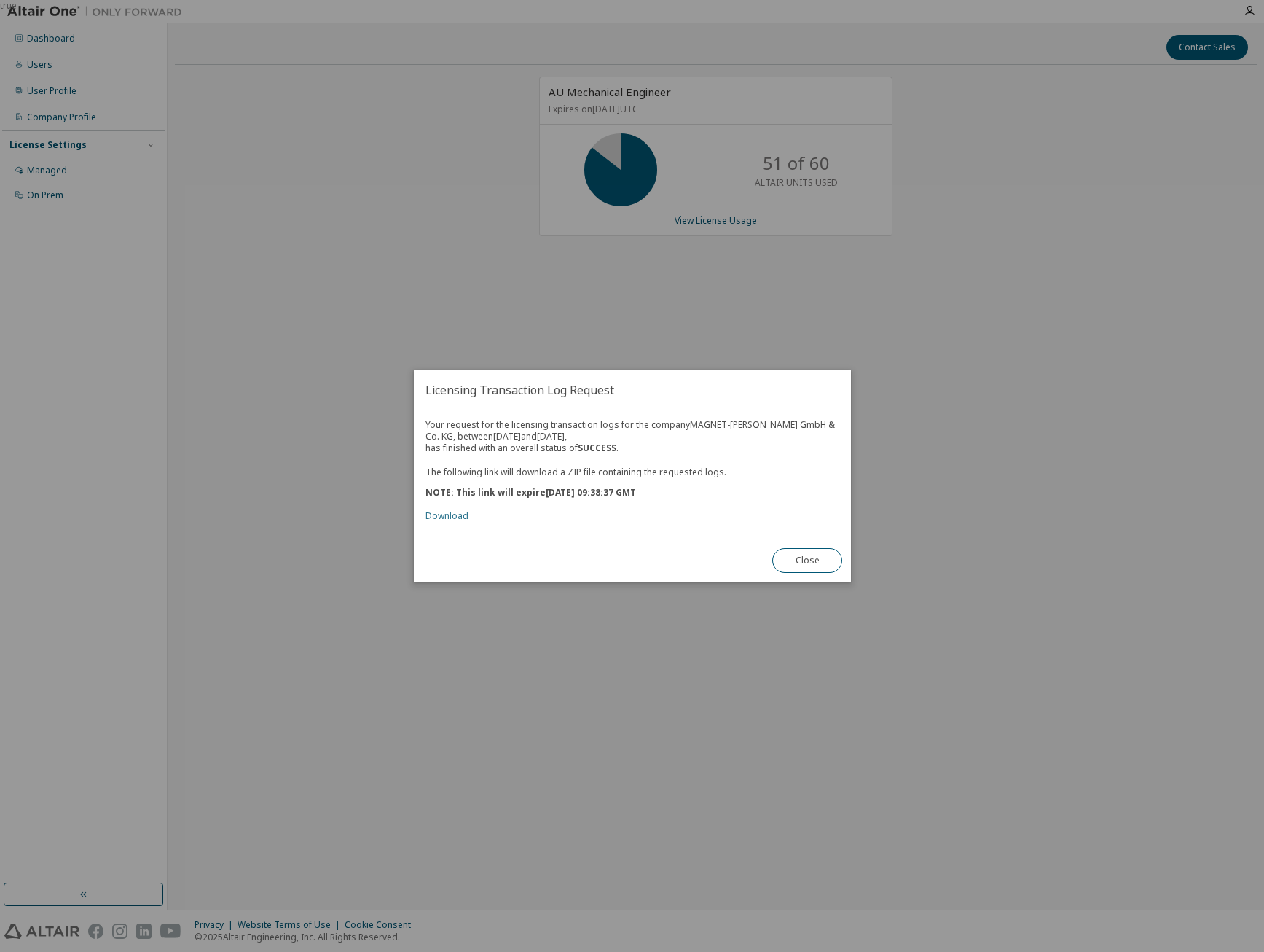
click at [456, 514] on link "Download" at bounding box center [446, 516] width 43 height 12
click at [769, 438] on div "Your request for the licensing transaction logs for the company MAGNET-SCHULTZ …" at bounding box center [632, 470] width 414 height 103
click at [808, 557] on button "Close" at bounding box center [807, 560] width 70 height 25
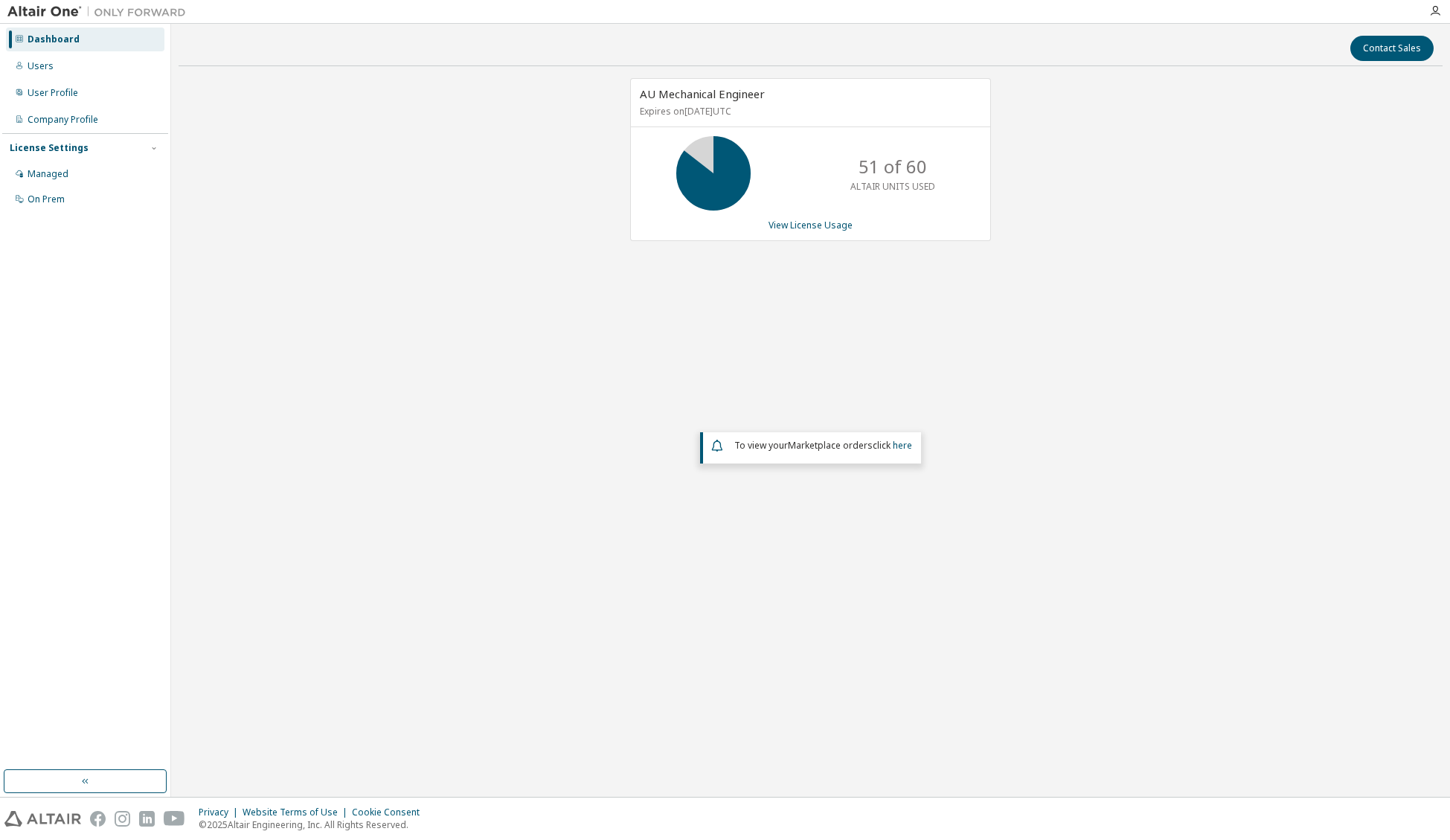
drag, startPoint x: 688, startPoint y: 409, endPoint x: 689, endPoint y: 393, distance: 16.0
click at [688, 410] on div "AU Mechanical Engineer Expires on [DATE] UTC 51 of 60 ALTAIR UNITS USED View Li…" at bounding box center [810, 350] width 1264 height 546
click at [37, 72] on div "Users" at bounding box center [41, 65] width 26 height 12
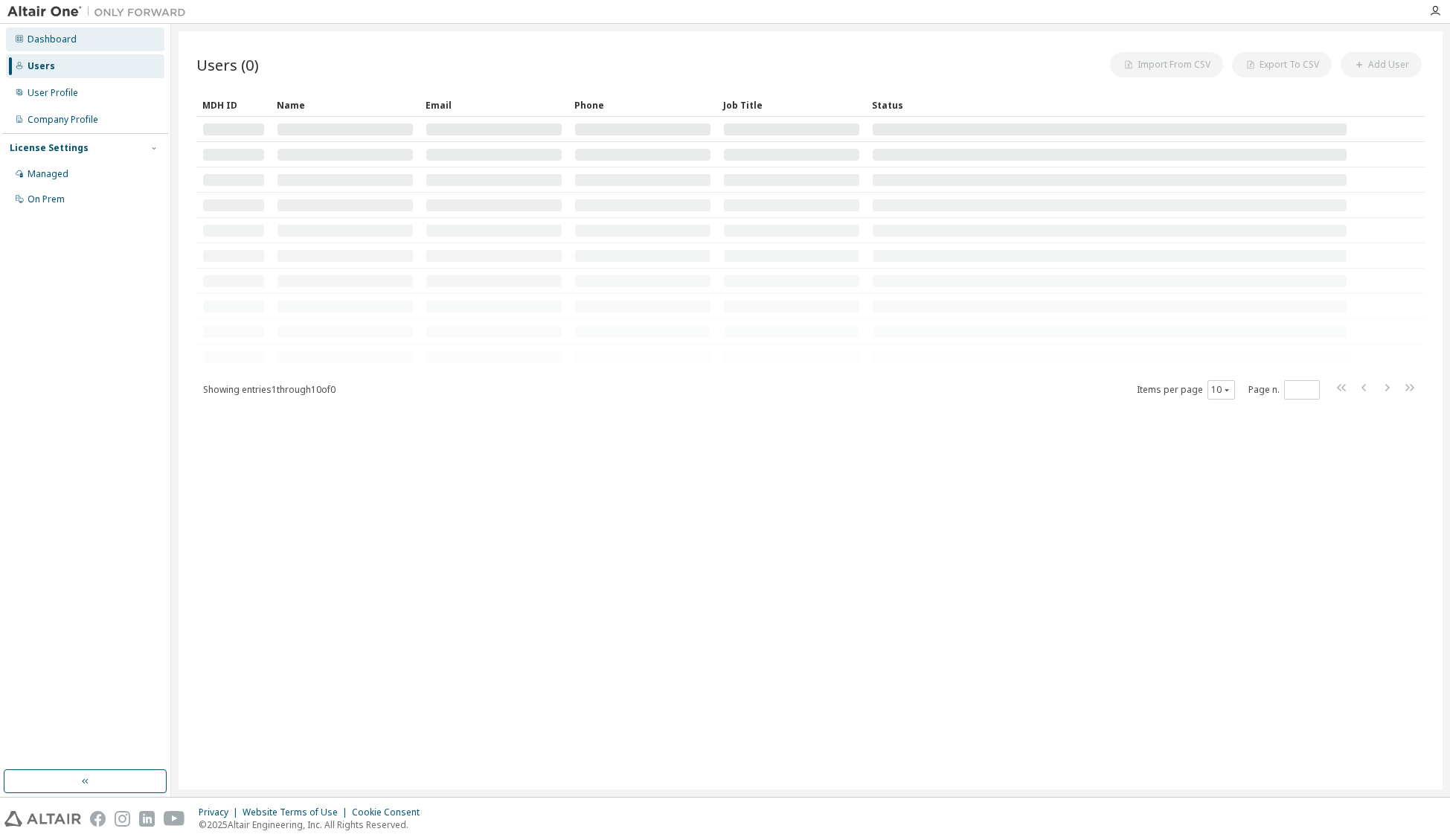
click at [32, 42] on div "Dashboard" at bounding box center [52, 38] width 49 height 12
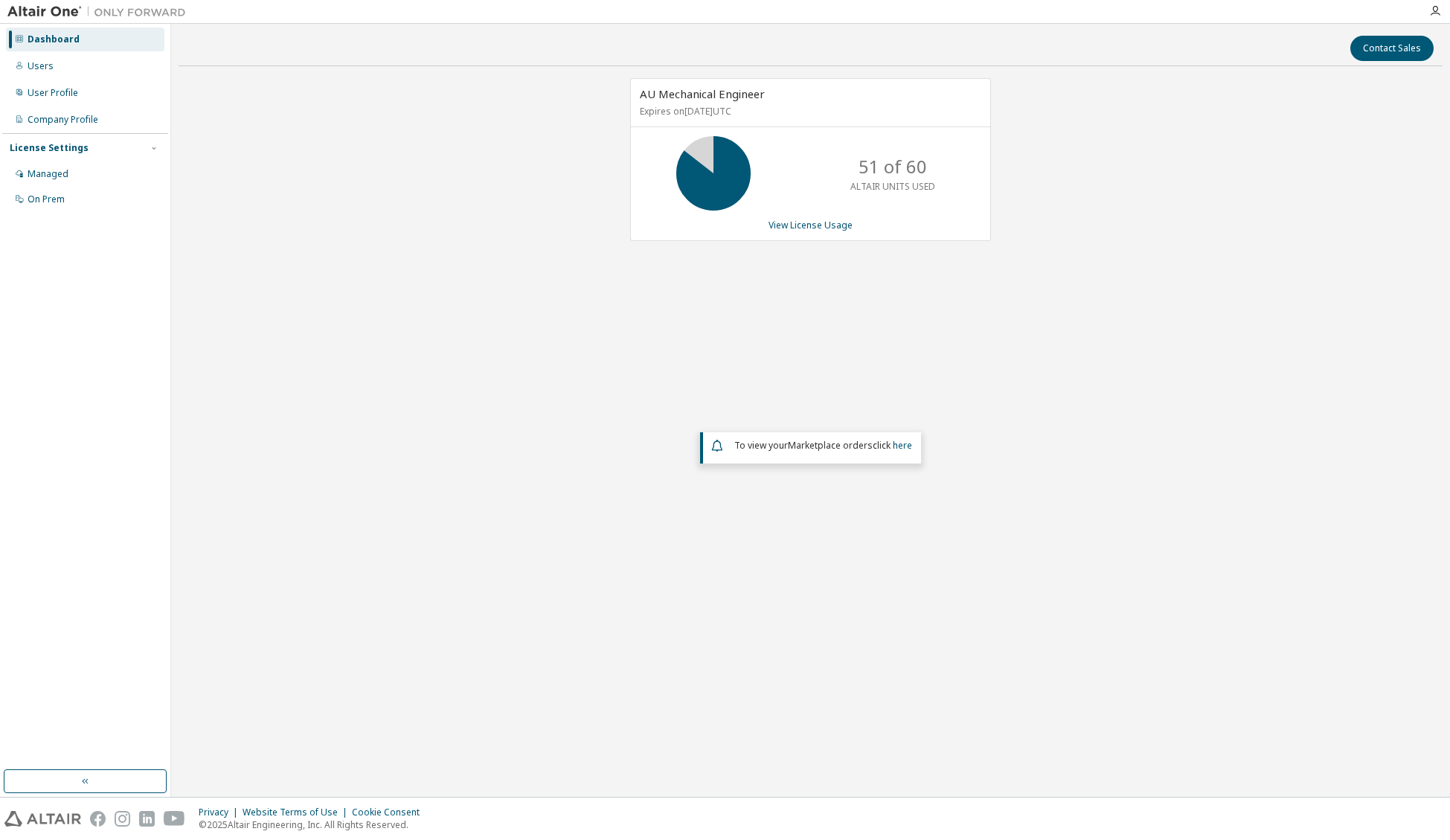
click at [422, 180] on div "AU Mechanical Engineer Expires on [DATE] UTC 51 of 60 ALTAIR UNITS USED View Li…" at bounding box center [810, 350] width 1264 height 546
click at [139, 530] on div "Dashboard Users User Profile Company Profile License Settings Managed On Prem" at bounding box center [85, 397] width 166 height 741
click at [315, 453] on div "AU Mechanical Engineer Expires on [DATE] UTC 51 of 60 ALTAIR UNITS USED View Li…" at bounding box center [810, 350] width 1264 height 546
click at [85, 56] on div "Users" at bounding box center [85, 66] width 159 height 24
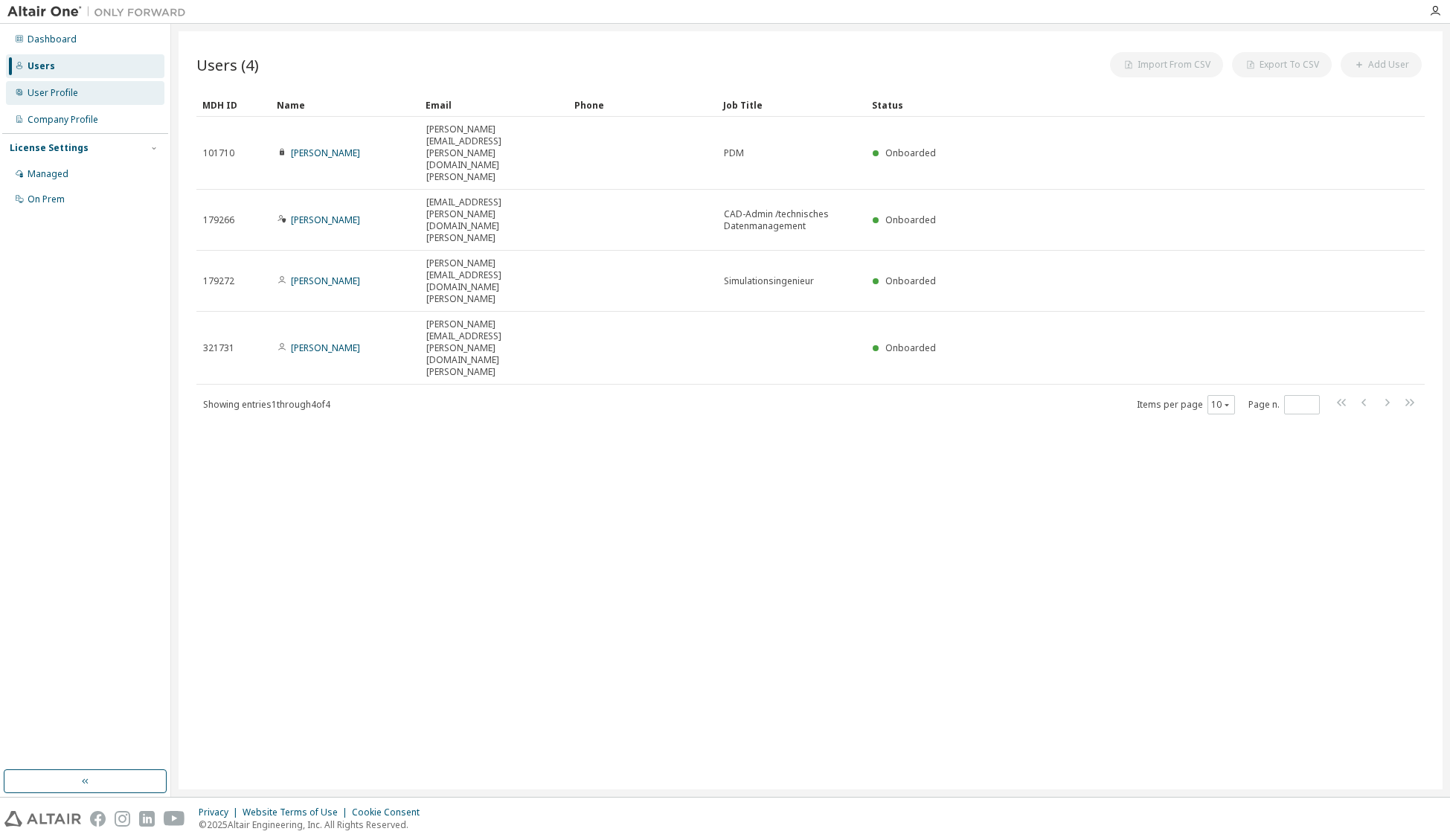
click at [88, 98] on div "User Profile" at bounding box center [85, 92] width 159 height 24
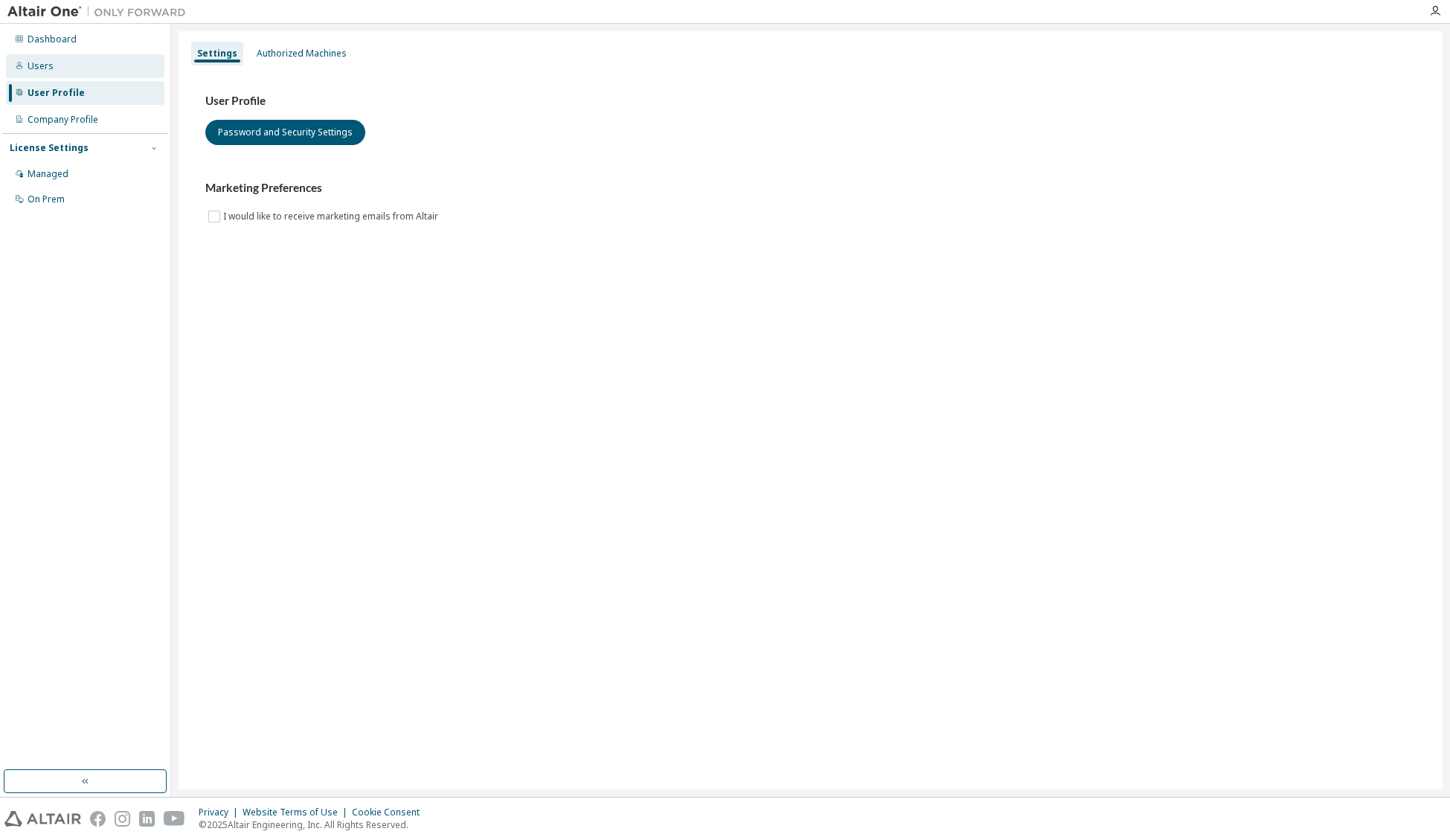
click at [88, 63] on div "Users" at bounding box center [85, 66] width 159 height 24
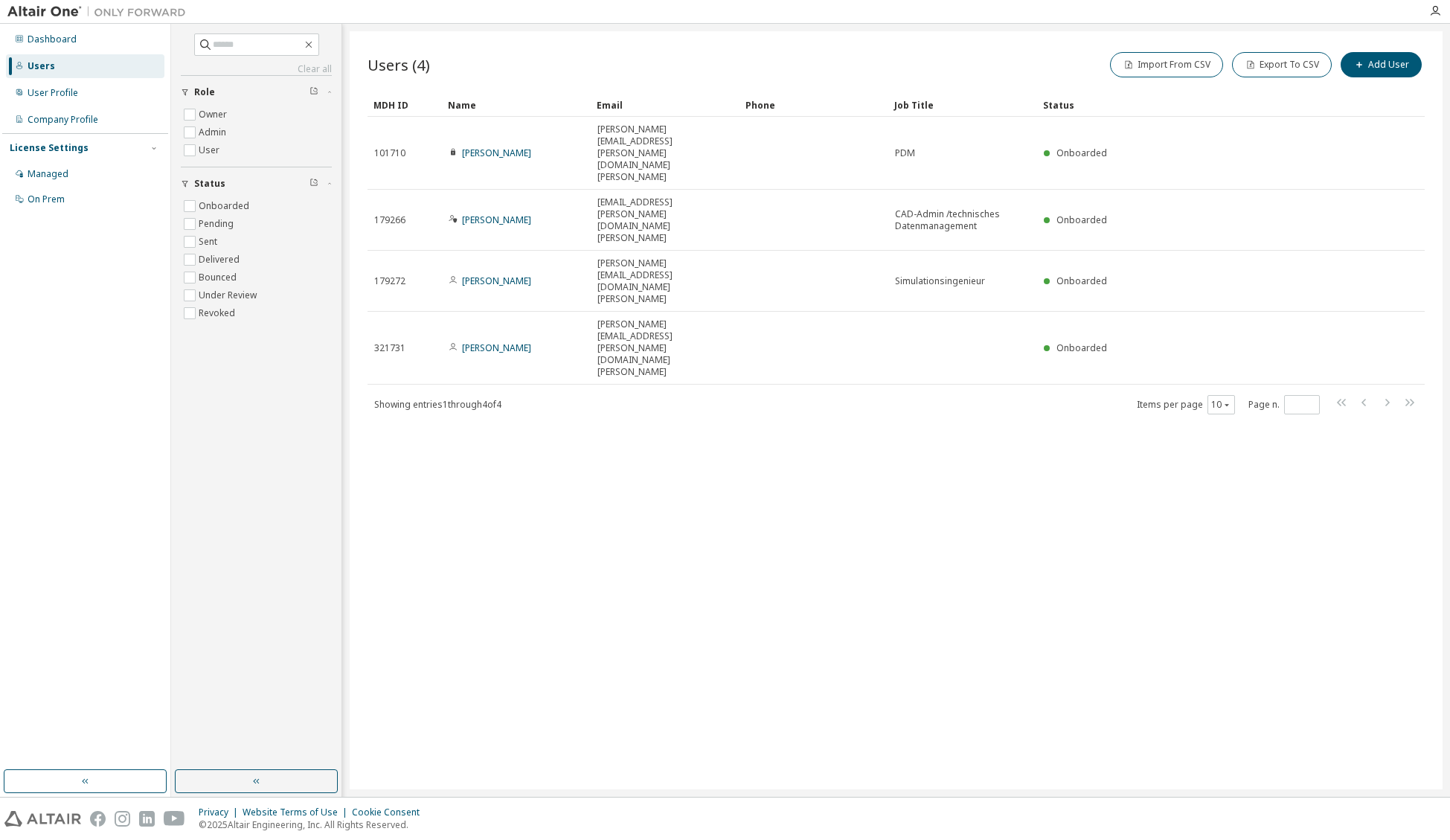
click at [775, 501] on div "Users (4) Import From CSV Export To CSV Add User Clear Load Save Save As Field …" at bounding box center [896, 410] width 1093 height 758
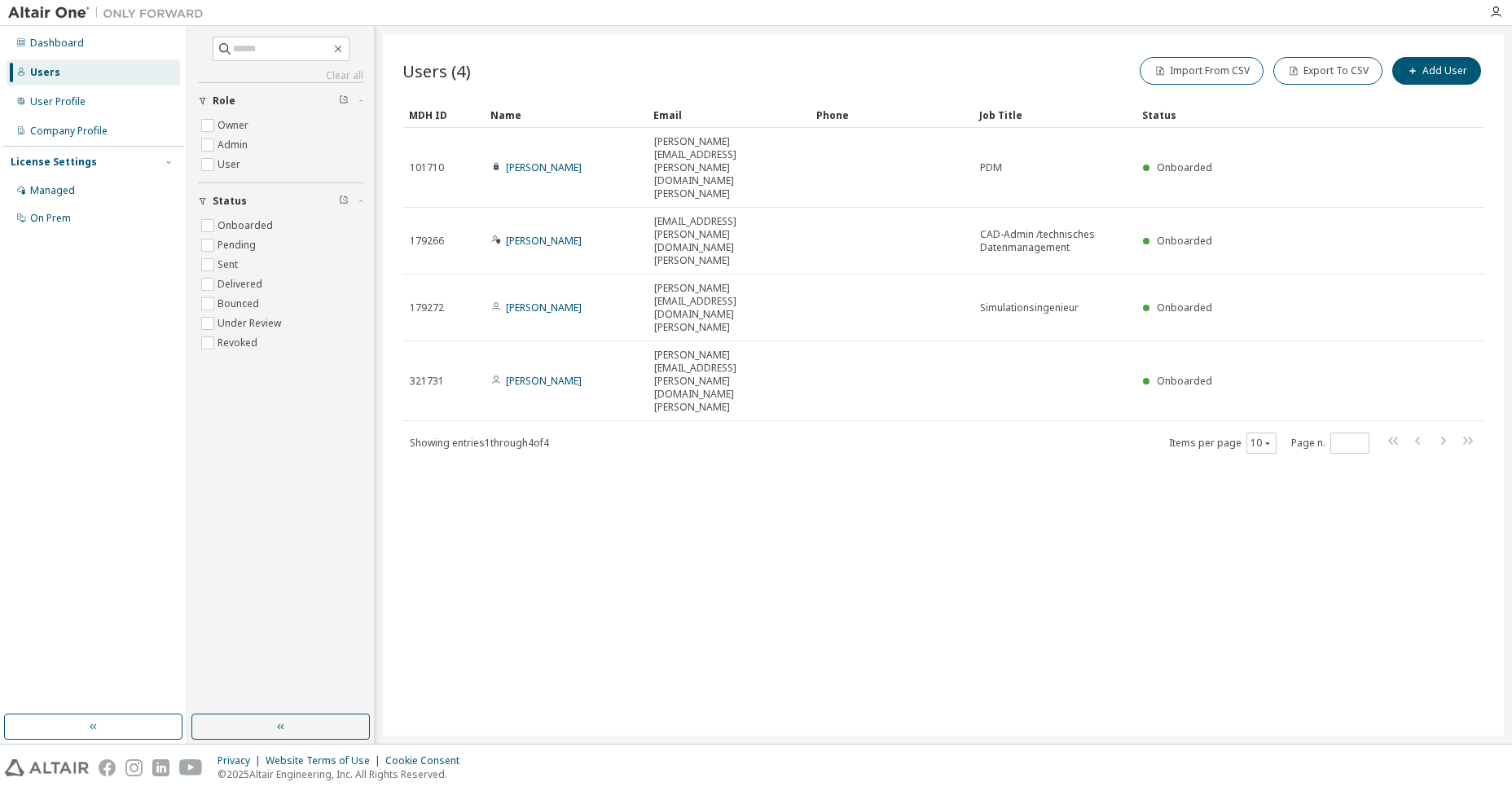
click at [1380, 619] on div "Users (4) Import From CSV Export To CSV Add User Clear Load Save Save As Field …" at bounding box center [943, 385] width 1121 height 702
click at [774, 453] on div "Users (4) Import From CSV Export To CSV Add User Clear Load Save Save As Field …" at bounding box center [943, 385] width 1121 height 702
click at [595, 465] on div "Users (4) Import From CSV Export To CSV Add User Clear Load Save Save As Field …" at bounding box center [943, 385] width 1121 height 702
